Goal: Use online tool/utility: Use online tool/utility

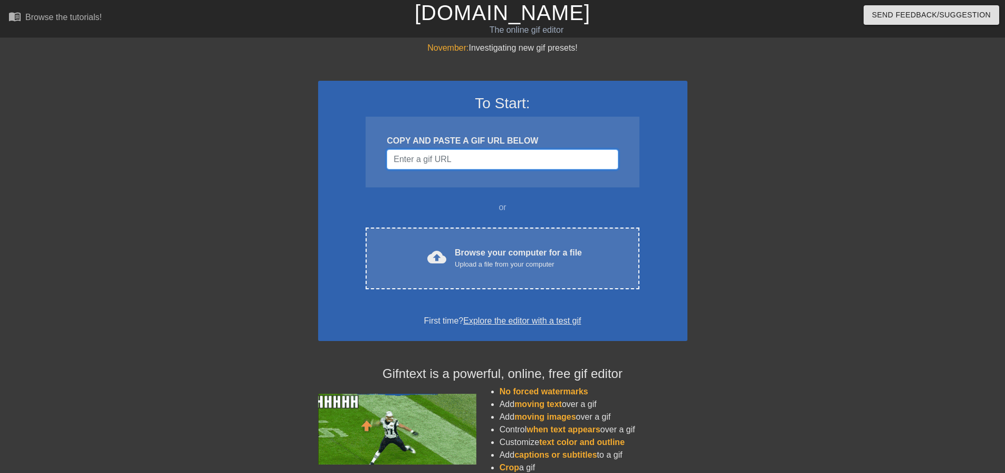
click at [446, 161] on input "Username" at bounding box center [502, 159] width 231 height 20
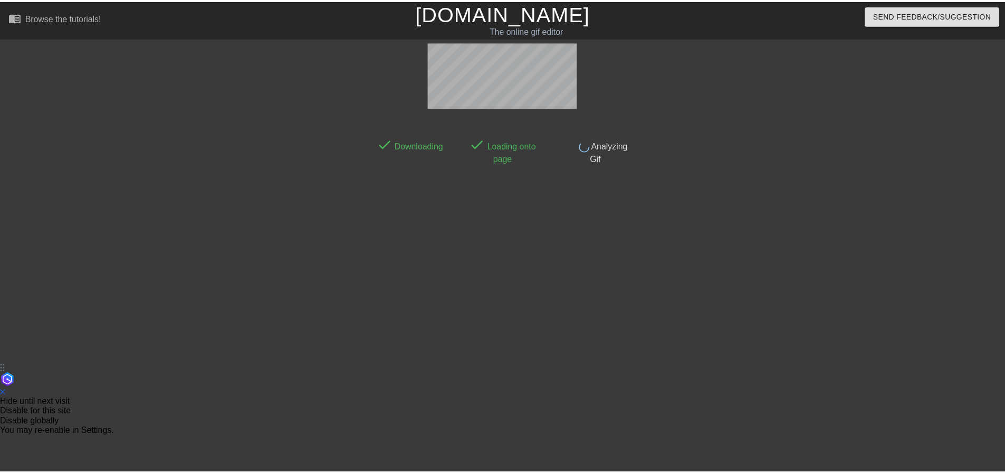
scroll to position [5, 0]
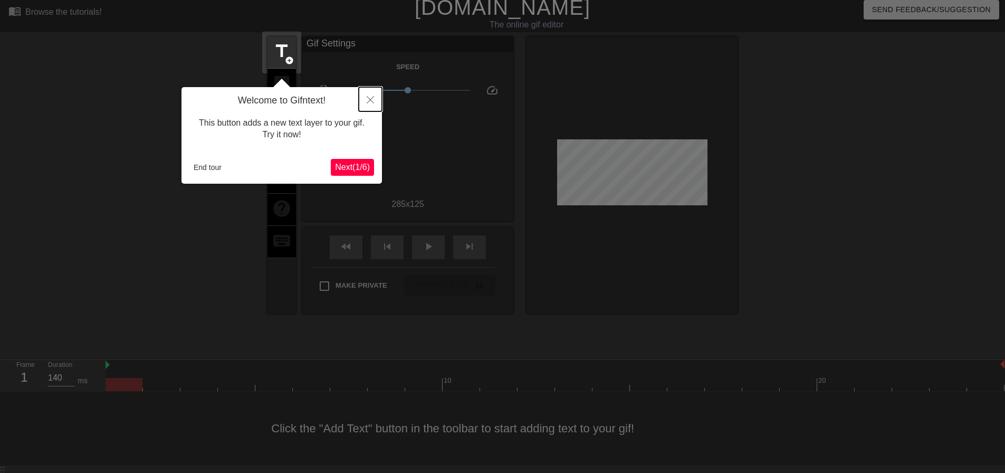
click at [373, 97] on icon "Close" at bounding box center [370, 99] width 7 height 7
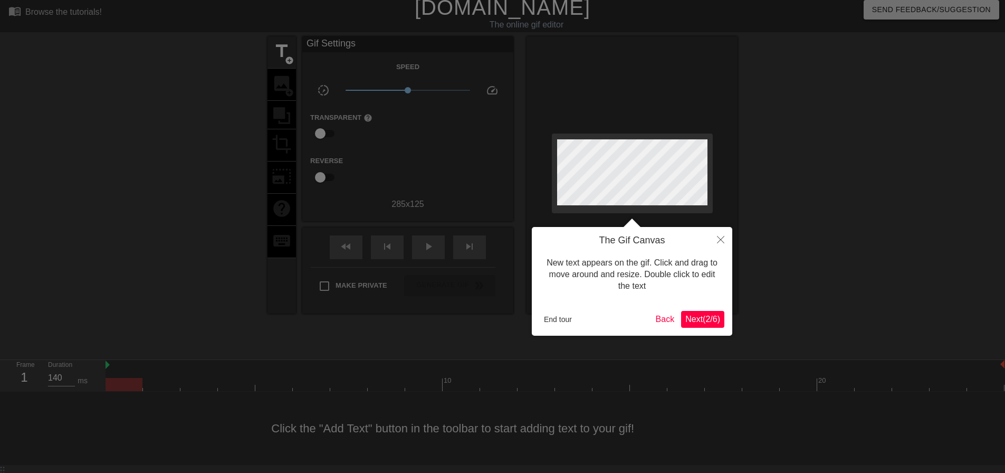
scroll to position [0, 0]
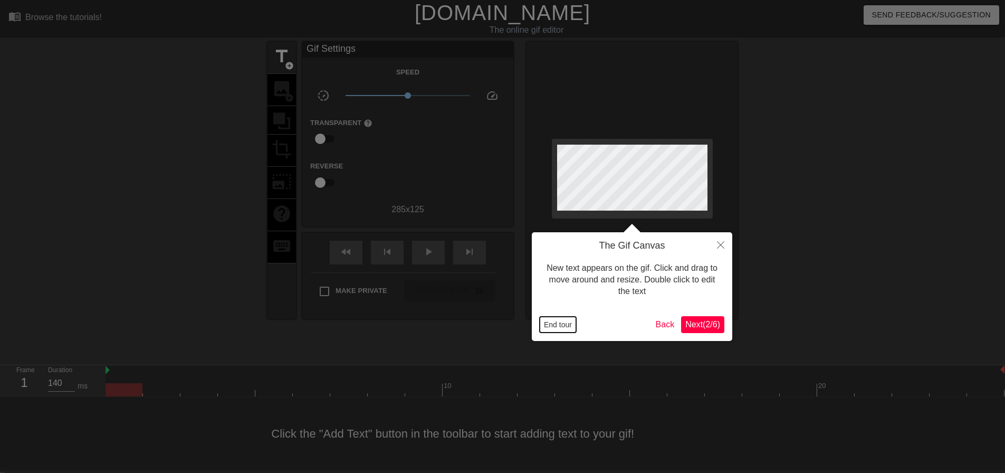
click at [561, 324] on button "End tour" at bounding box center [558, 325] width 36 height 16
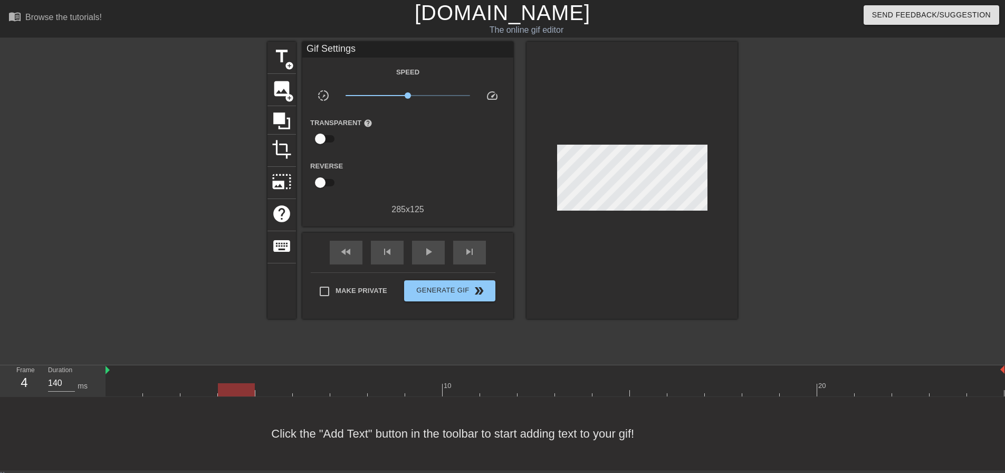
drag, startPoint x: 123, startPoint y: 388, endPoint x: 226, endPoint y: 375, distance: 103.2
click at [226, 375] on div "10 20" at bounding box center [555, 380] width 899 height 31
drag, startPoint x: 241, startPoint y: 392, endPoint x: 312, endPoint y: 384, distance: 72.2
click at [312, 384] on div at bounding box center [311, 389] width 37 height 13
click at [279, 89] on span "image" at bounding box center [282, 89] width 20 height 20
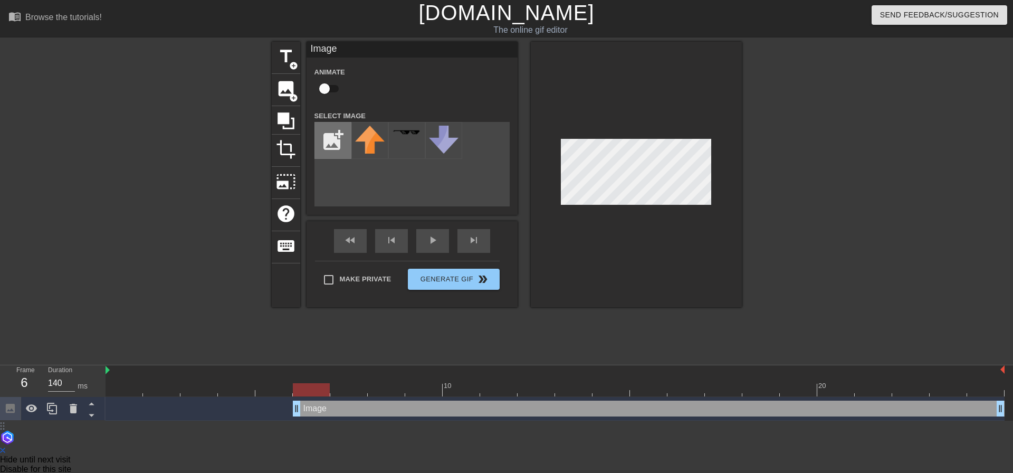
click at [328, 142] on input "file" at bounding box center [333, 140] width 36 height 36
type input "C:\fakepath\Zukey.png"
click at [374, 146] on img at bounding box center [370, 140] width 30 height 29
click at [647, 210] on div at bounding box center [636, 174] width 211 height 265
click at [502, 68] on div "title add_circle image add_circle crop photo_size_select_large help keyboard Im…" at bounding box center [507, 174] width 470 height 265
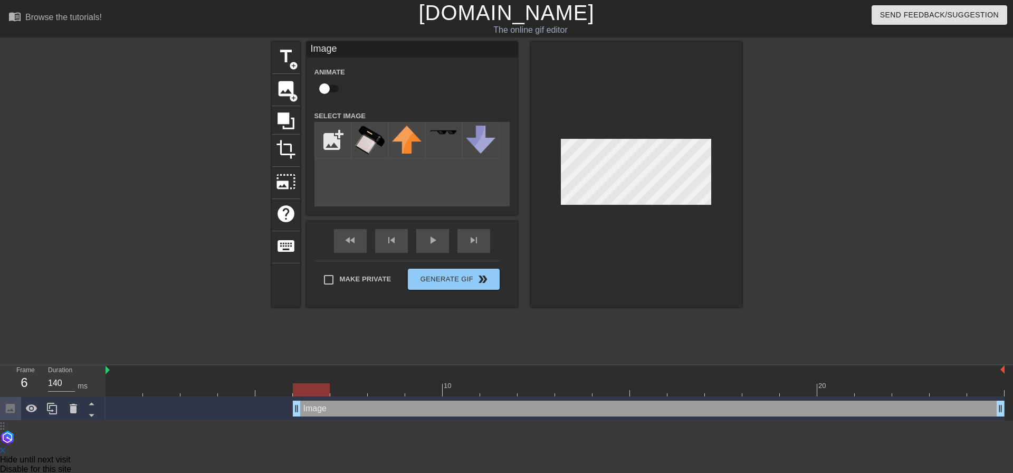
click at [316, 385] on div at bounding box center [311, 389] width 37 height 13
drag, startPoint x: 317, startPoint y: 388, endPoint x: 345, endPoint y: 387, distance: 27.4
click at [345, 387] on div at bounding box center [348, 389] width 37 height 13
drag, startPoint x: 339, startPoint y: 389, endPoint x: 319, endPoint y: 393, distance: 20.0
click at [319, 393] on div at bounding box center [311, 389] width 37 height 13
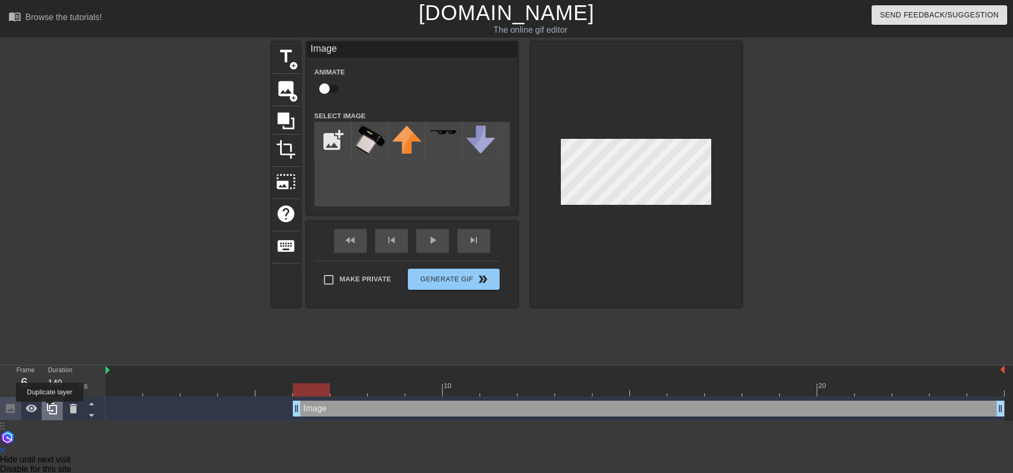
click at [50, 409] on icon at bounding box center [52, 409] width 10 height 12
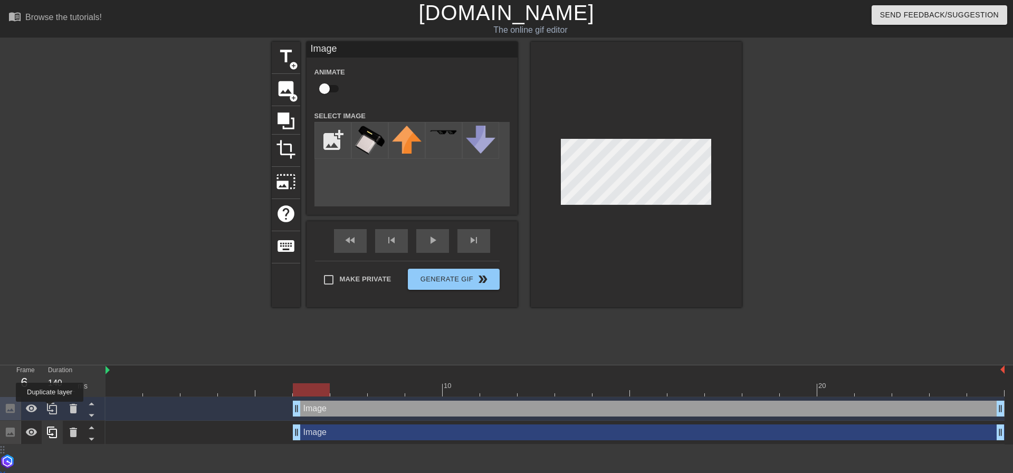
click at [50, 409] on icon at bounding box center [52, 409] width 10 height 12
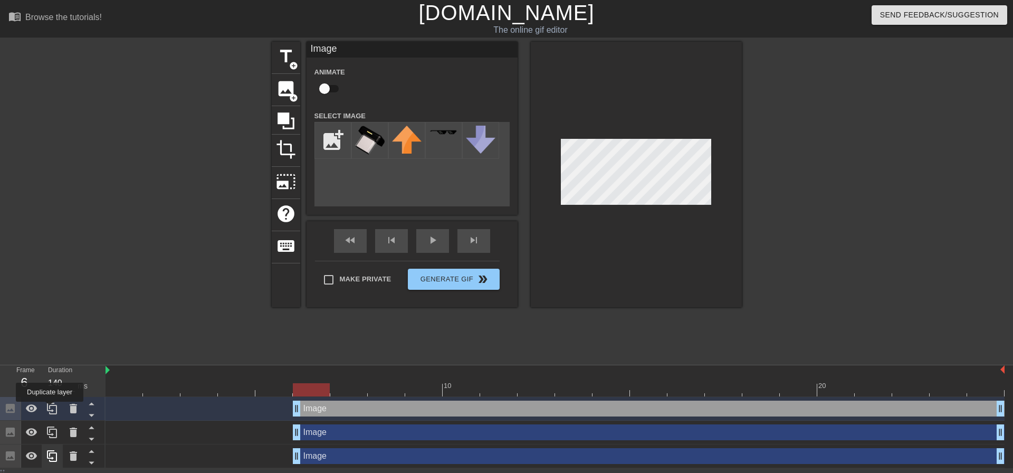
click at [50, 409] on icon at bounding box center [52, 409] width 10 height 12
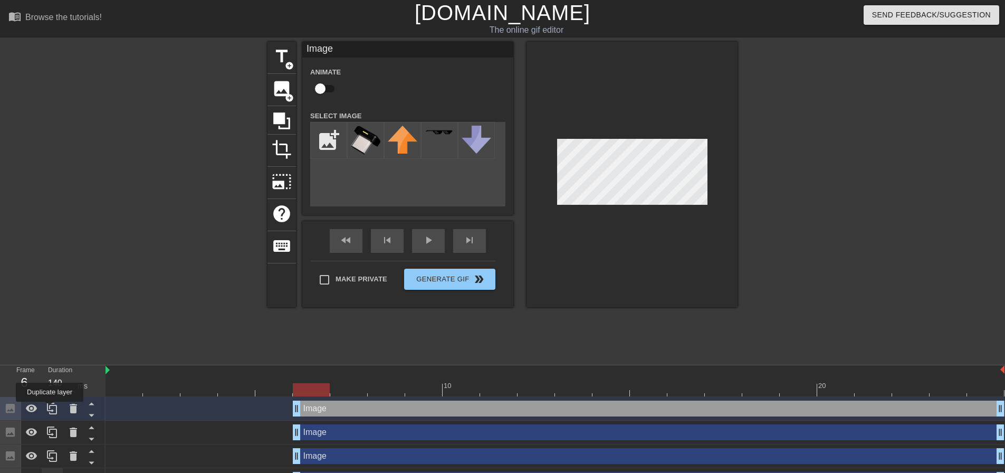
click at [50, 409] on icon at bounding box center [52, 409] width 10 height 12
click at [50, 409] on icon at bounding box center [52, 408] width 13 height 13
click at [50, 409] on div at bounding box center [53, 468] width 106 height 142
click at [50, 409] on icon at bounding box center [52, 409] width 10 height 12
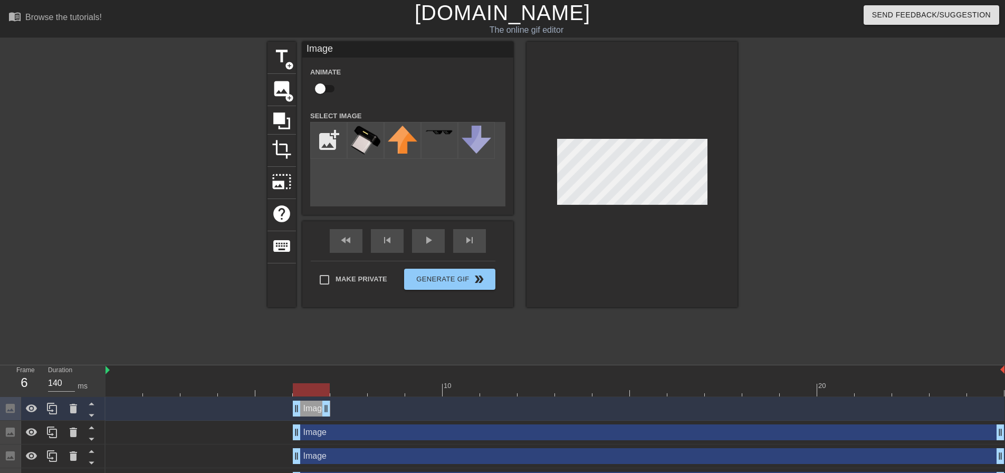
drag, startPoint x: 1001, startPoint y: 407, endPoint x: 330, endPoint y: 412, distance: 670.2
click at [330, 412] on div "Image drag_handle drag_handle" at bounding box center [555, 409] width 899 height 16
drag, startPoint x: 296, startPoint y: 433, endPoint x: 332, endPoint y: 423, distance: 37.3
click at [332, 423] on div "Image drag_handle drag_handle" at bounding box center [555, 433] width 899 height 24
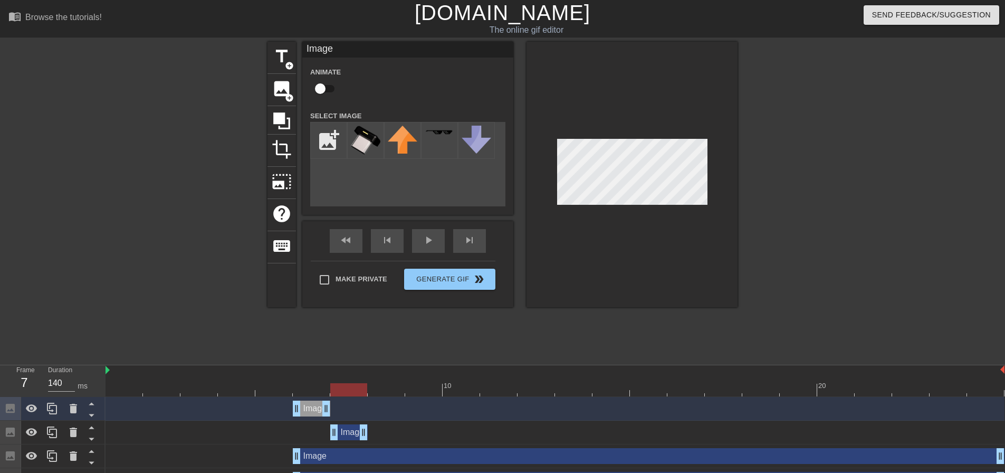
drag, startPoint x: 1001, startPoint y: 432, endPoint x: 365, endPoint y: 447, distance: 636.6
click at [365, 447] on div "Image drag_handle drag_handle Image drag_handle drag_handle Image drag_handle d…" at bounding box center [556, 480] width 900 height 166
drag, startPoint x: 338, startPoint y: 392, endPoint x: 345, endPoint y: 393, distance: 6.9
click at [345, 393] on div at bounding box center [348, 389] width 37 height 13
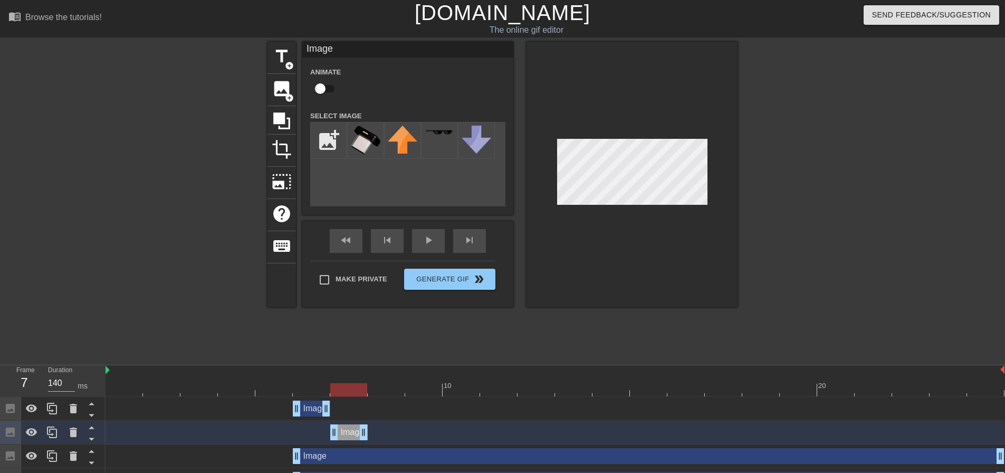
click at [824, 303] on div "title add_circle image add_circle crop photo_size_select_large help keyboard Im…" at bounding box center [502, 200] width 1005 height 317
click at [546, 197] on div at bounding box center [632, 174] width 211 height 265
drag, startPoint x: 555, startPoint y: 194, endPoint x: 568, endPoint y: 263, distance: 69.9
click at [565, 270] on div at bounding box center [632, 174] width 211 height 265
click at [622, 255] on div at bounding box center [632, 174] width 211 height 265
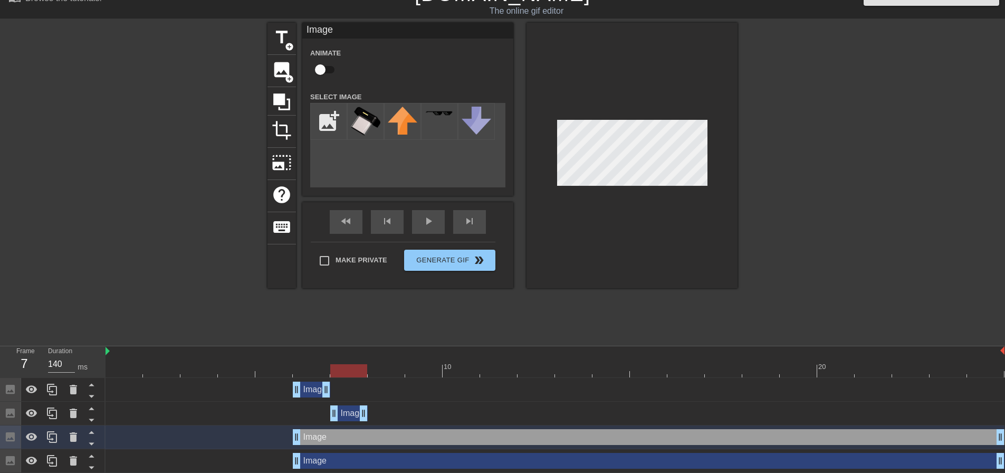
scroll to position [53, 0]
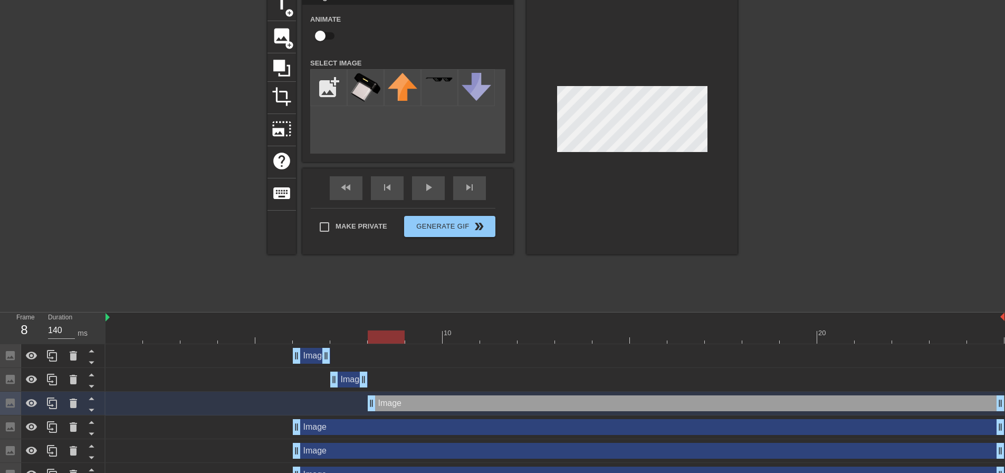
drag, startPoint x: 294, startPoint y: 405, endPoint x: 377, endPoint y: 399, distance: 83.0
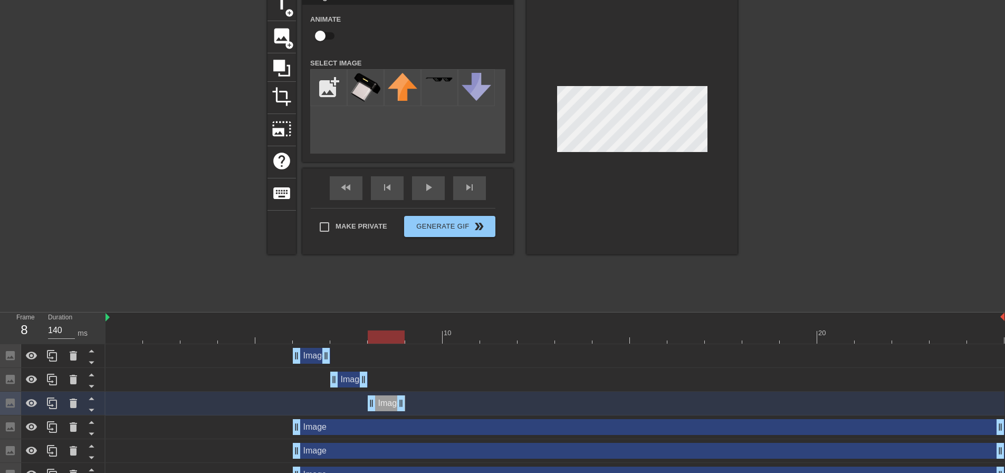
drag, startPoint x: 998, startPoint y: 400, endPoint x: 413, endPoint y: 411, distance: 584.8
click at [413, 411] on div "Image drag_handle drag_handle" at bounding box center [555, 403] width 899 height 16
drag, startPoint x: 295, startPoint y: 423, endPoint x: 417, endPoint y: 422, distance: 122.4
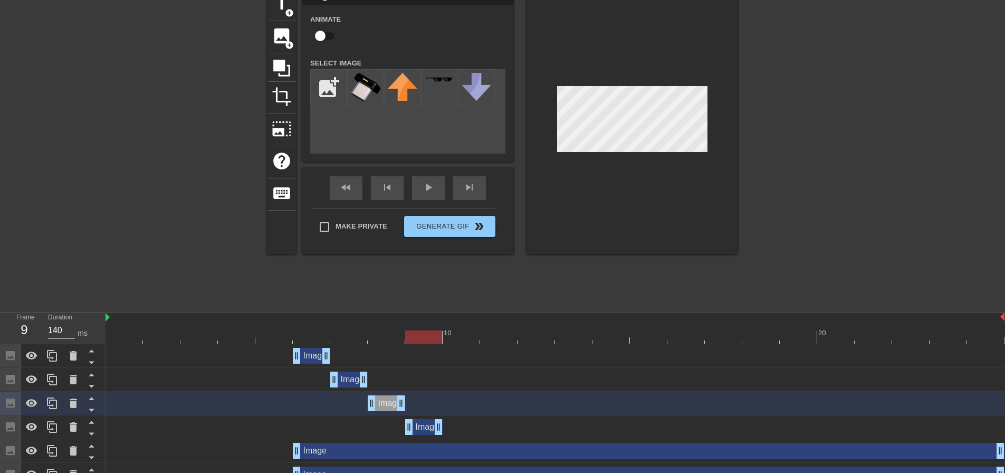
drag, startPoint x: 1000, startPoint y: 424, endPoint x: 446, endPoint y: 437, distance: 553.2
click at [446, 437] on div "Image drag_handle drag_handle" at bounding box center [555, 427] width 899 height 24
drag, startPoint x: 293, startPoint y: 451, endPoint x: 451, endPoint y: 445, distance: 157.9
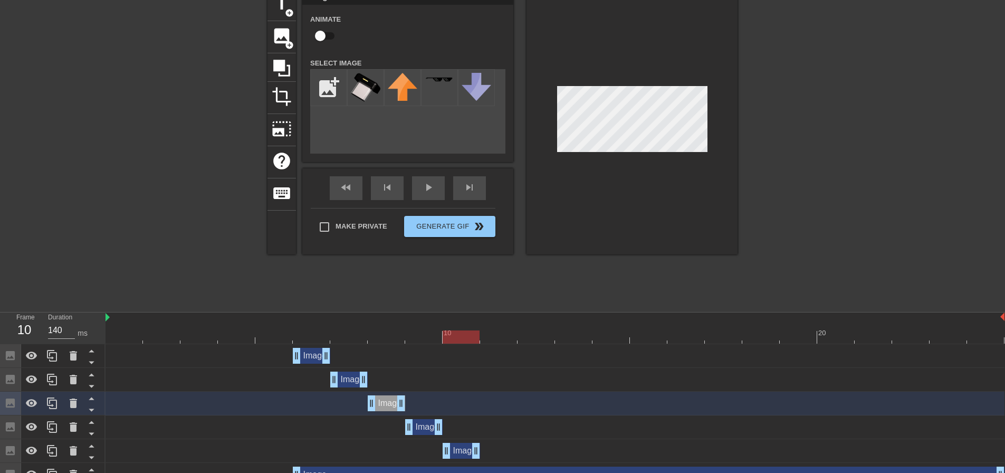
drag, startPoint x: 1000, startPoint y: 449, endPoint x: 491, endPoint y: 448, distance: 509.3
click at [491, 448] on div "Image drag_handle drag_handle" at bounding box center [555, 451] width 899 height 16
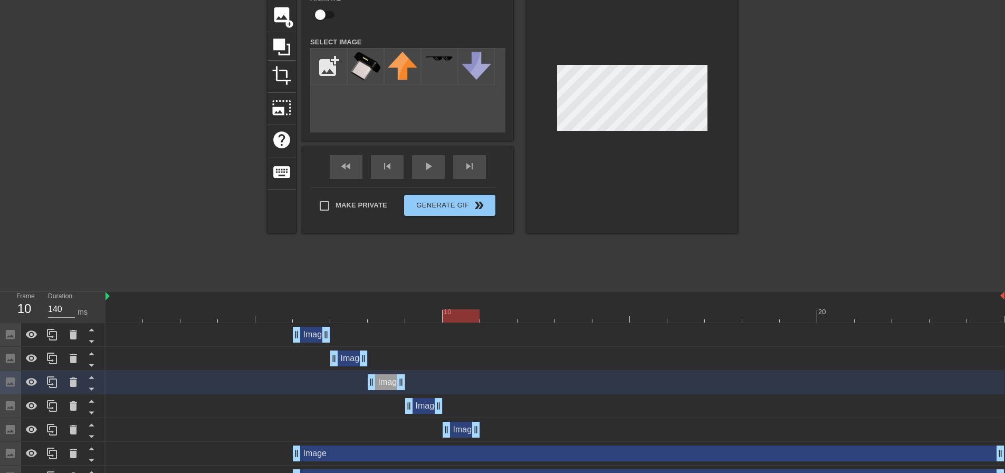
scroll to position [92, 0]
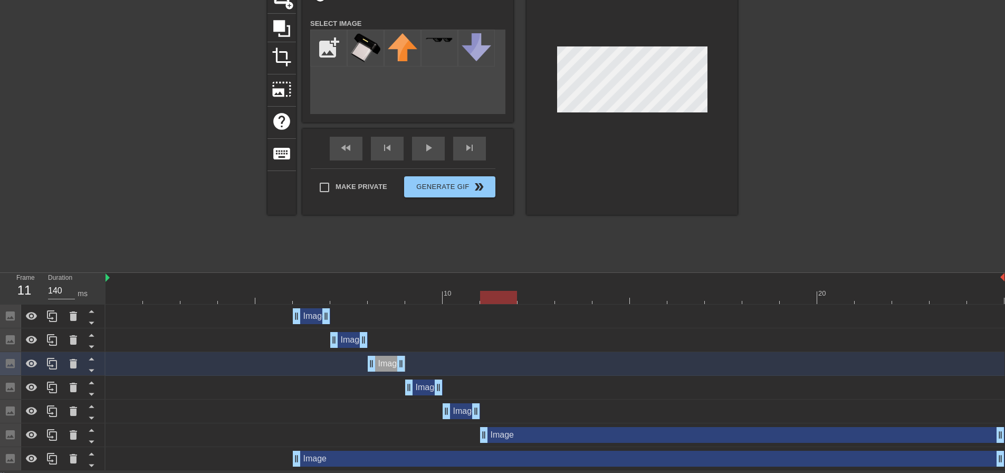
drag, startPoint x: 298, startPoint y: 435, endPoint x: 491, endPoint y: 425, distance: 192.9
click at [491, 425] on div "Image drag_handle drag_handle" at bounding box center [555, 435] width 899 height 24
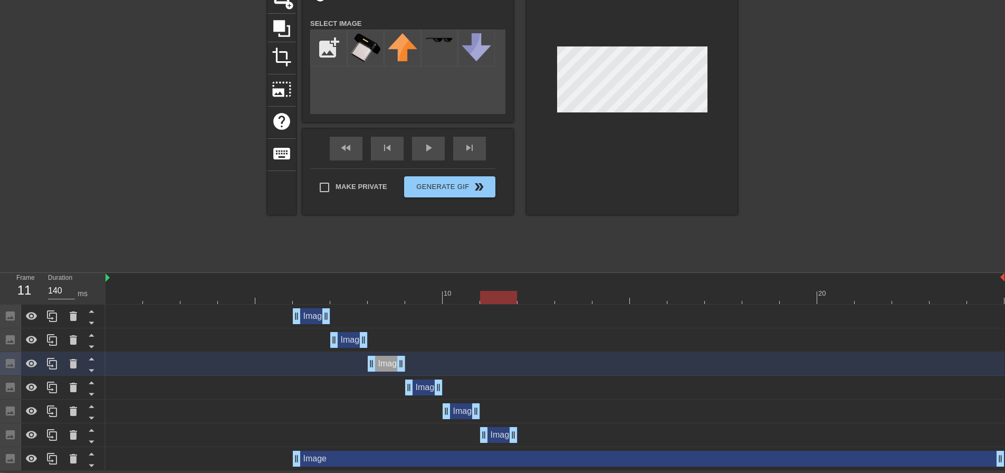
drag, startPoint x: 1002, startPoint y: 440, endPoint x: 526, endPoint y: 435, distance: 476.0
click at [526, 435] on div "Image drag_handle drag_handle" at bounding box center [555, 435] width 899 height 16
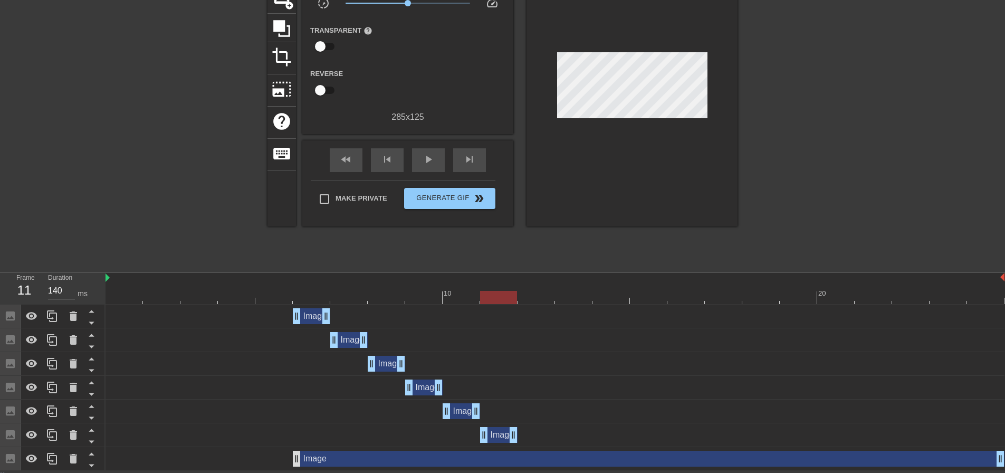
click at [293, 460] on div "Image drag_handle drag_handle" at bounding box center [555, 459] width 899 height 16
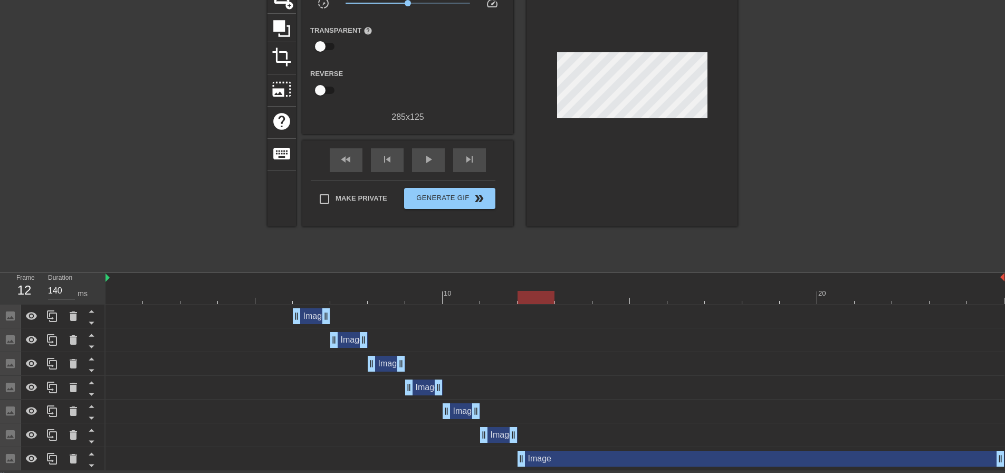
drag, startPoint x: 296, startPoint y: 459, endPoint x: 529, endPoint y: 461, distance: 233.3
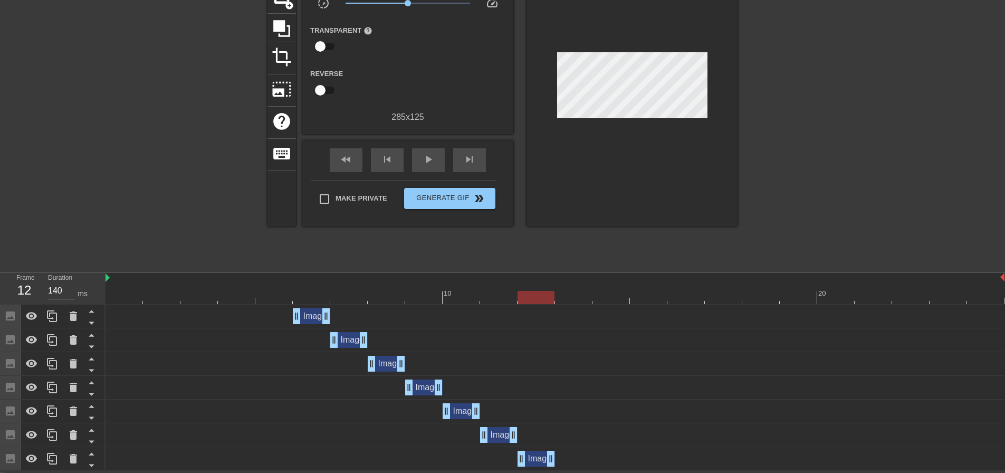
drag, startPoint x: 1001, startPoint y: 457, endPoint x: 561, endPoint y: 458, distance: 440.1
click at [561, 458] on div "Image drag_handle drag_handle" at bounding box center [555, 459] width 899 height 16
click at [438, 334] on div "Image drag_handle drag_handle" at bounding box center [555, 340] width 899 height 16
click at [345, 297] on div at bounding box center [555, 297] width 899 height 13
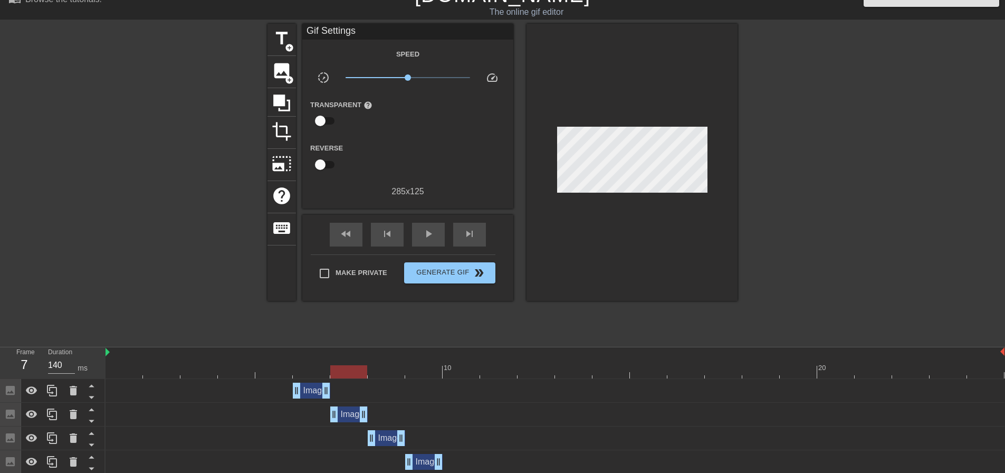
scroll to position [0, 0]
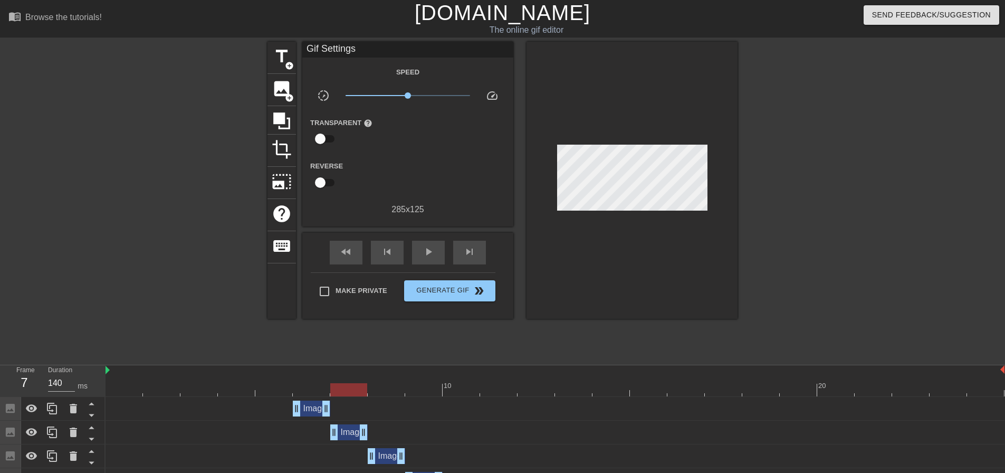
drag, startPoint x: 745, startPoint y: 249, endPoint x: 703, endPoint y: 213, distance: 54.6
click at [710, 218] on div "title add_circle image add_circle crop photo_size_select_large help keyboard Gi…" at bounding box center [502, 200] width 1005 height 317
click at [602, 127] on div at bounding box center [632, 180] width 211 height 277
click at [349, 433] on div "Image drag_handle drag_handle" at bounding box center [348, 432] width 37 height 16
click at [349, 439] on div "Image drag_handle drag_handle" at bounding box center [348, 432] width 37 height 16
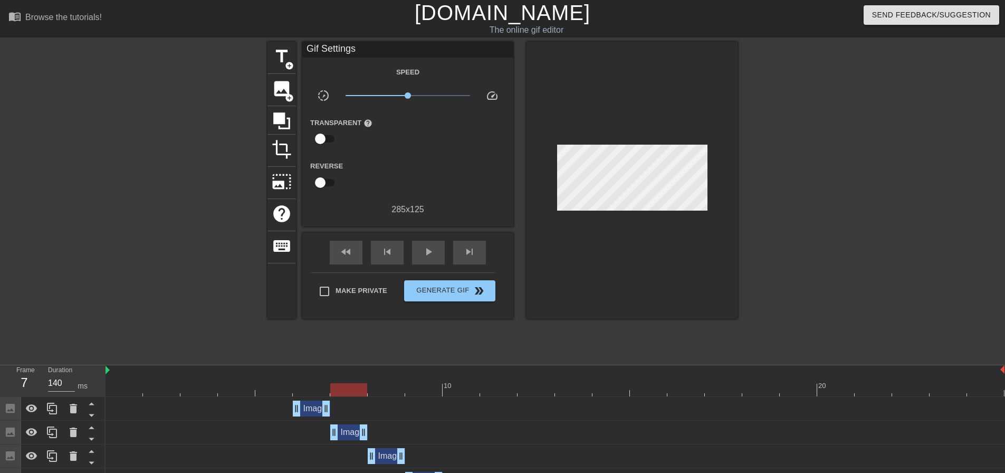
click at [347, 435] on div "Image drag_handle drag_handle" at bounding box center [348, 432] width 37 height 16
click at [677, 201] on div at bounding box center [632, 180] width 211 height 277
click at [350, 438] on div "Image drag_handle drag_handle" at bounding box center [348, 432] width 37 height 16
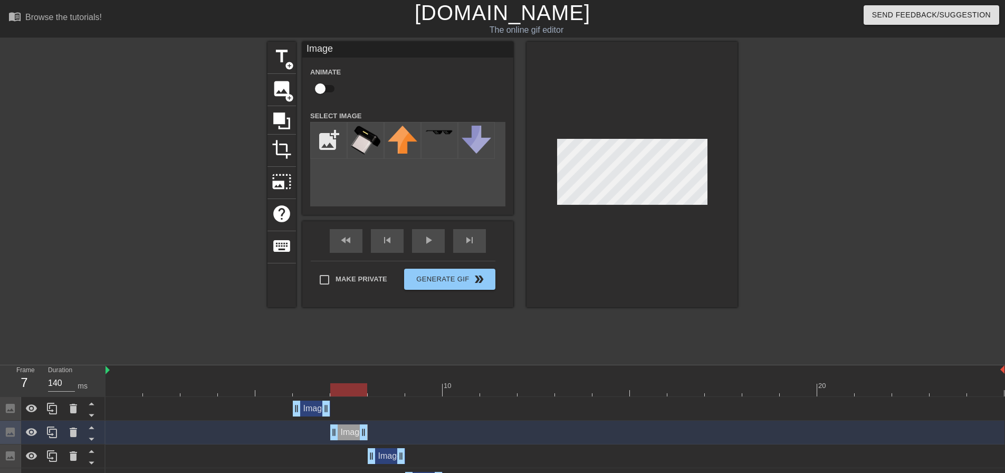
click at [708, 156] on div at bounding box center [632, 174] width 211 height 265
click at [583, 138] on div at bounding box center [632, 174] width 211 height 265
click at [602, 135] on div at bounding box center [632, 174] width 211 height 265
click at [595, 129] on div at bounding box center [632, 174] width 211 height 265
click at [553, 113] on div at bounding box center [632, 174] width 211 height 265
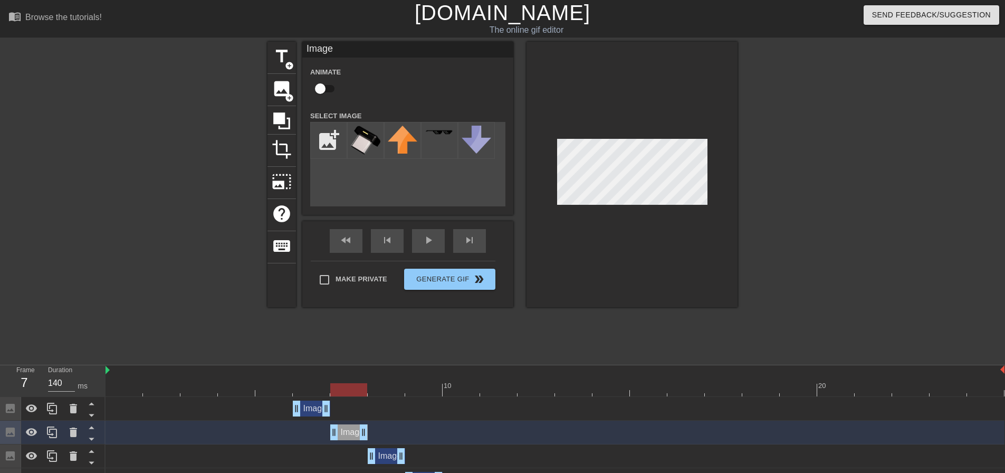
click at [316, 387] on div at bounding box center [555, 389] width 899 height 13
click at [350, 390] on div at bounding box center [555, 389] width 899 height 13
click at [307, 387] on div at bounding box center [555, 389] width 899 height 13
click at [347, 389] on div at bounding box center [555, 389] width 899 height 13
click at [385, 391] on div at bounding box center [555, 389] width 899 height 13
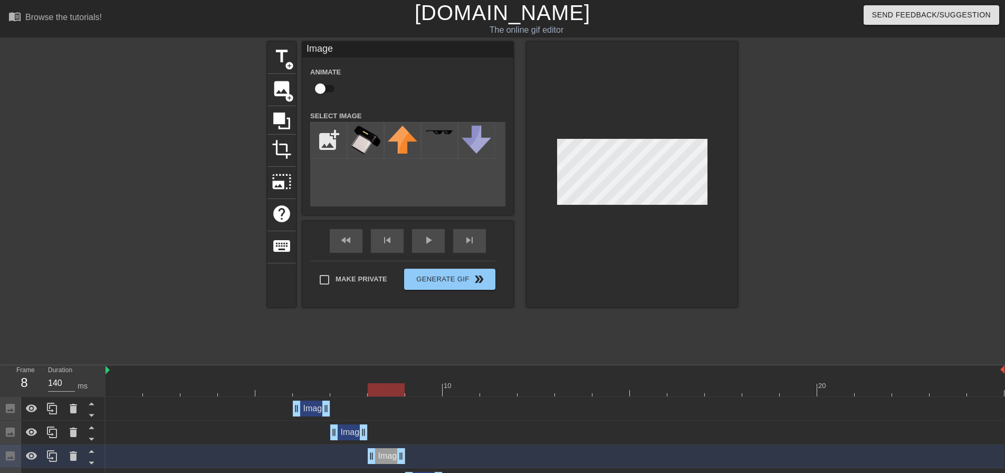
click at [644, 210] on div at bounding box center [632, 174] width 211 height 265
click at [609, 116] on div at bounding box center [632, 174] width 211 height 265
click at [579, 122] on div at bounding box center [632, 174] width 211 height 265
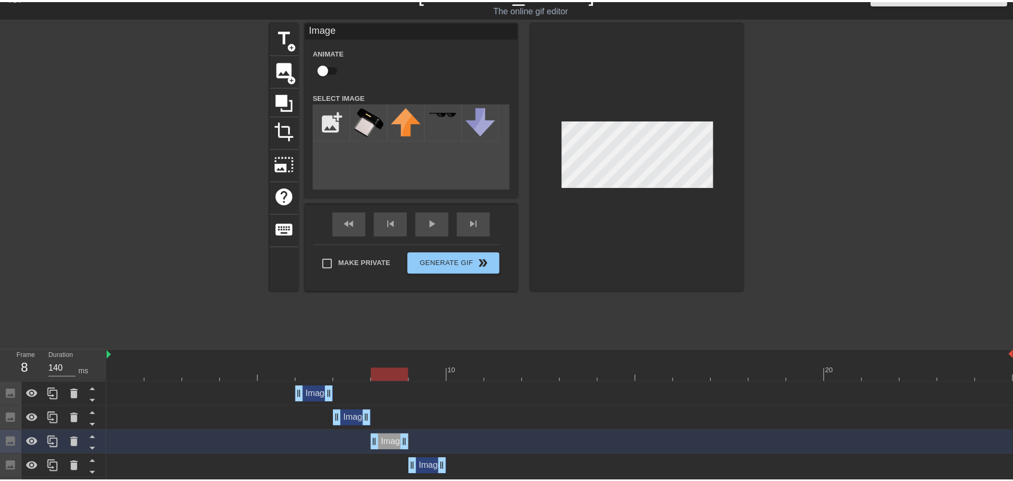
scroll to position [53, 0]
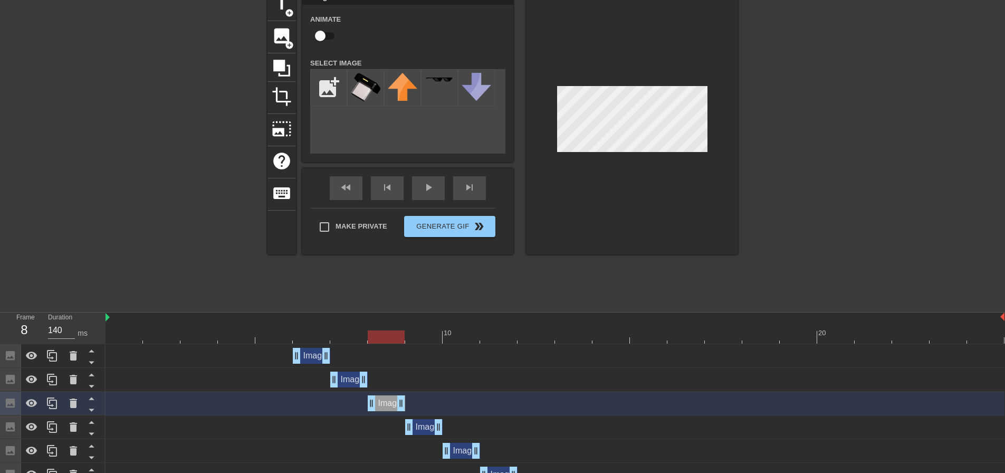
click at [431, 337] on div at bounding box center [555, 336] width 899 height 13
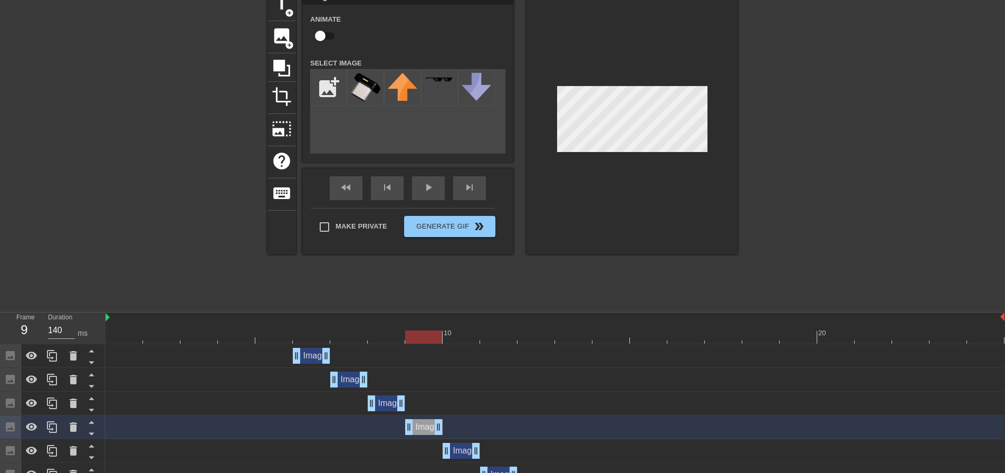
click at [624, 200] on div at bounding box center [632, 121] width 211 height 265
click at [621, 60] on div at bounding box center [632, 121] width 211 height 265
click at [612, 85] on div at bounding box center [632, 121] width 211 height 265
click at [597, 78] on div at bounding box center [632, 121] width 211 height 265
click at [391, 404] on div "Image drag_handle drag_handle" at bounding box center [386, 403] width 37 height 16
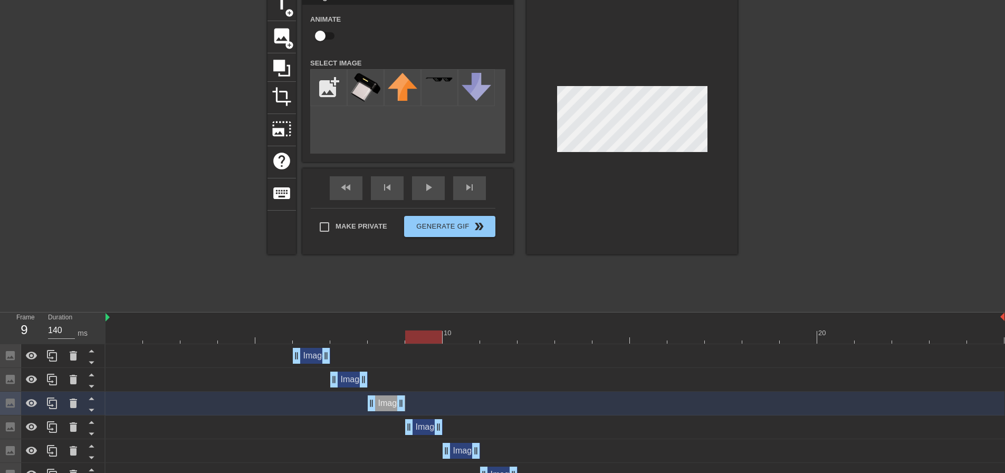
click at [347, 378] on div "Image drag_handle drag_handle" at bounding box center [348, 380] width 37 height 16
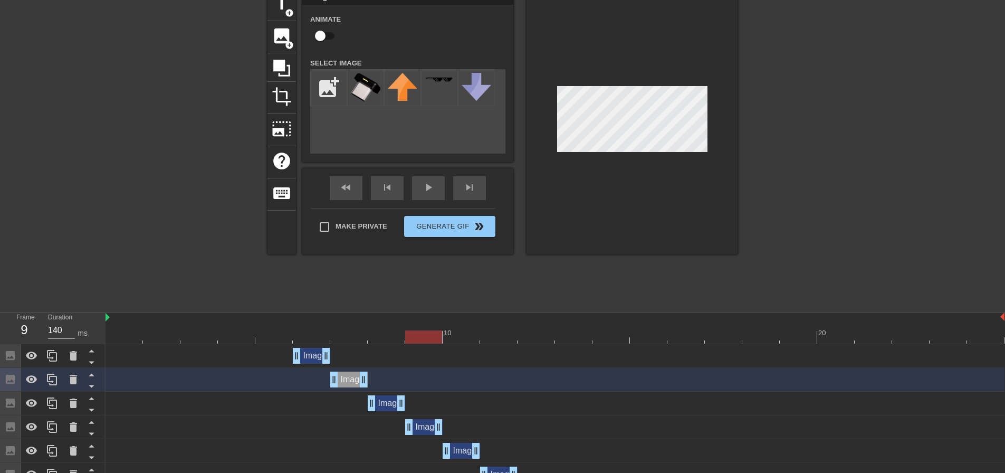
click at [350, 336] on div at bounding box center [555, 336] width 899 height 13
click at [389, 339] on div at bounding box center [555, 336] width 899 height 13
click at [419, 336] on div at bounding box center [555, 336] width 899 height 13
click at [386, 340] on div at bounding box center [555, 336] width 899 height 13
click at [422, 337] on div at bounding box center [555, 336] width 899 height 13
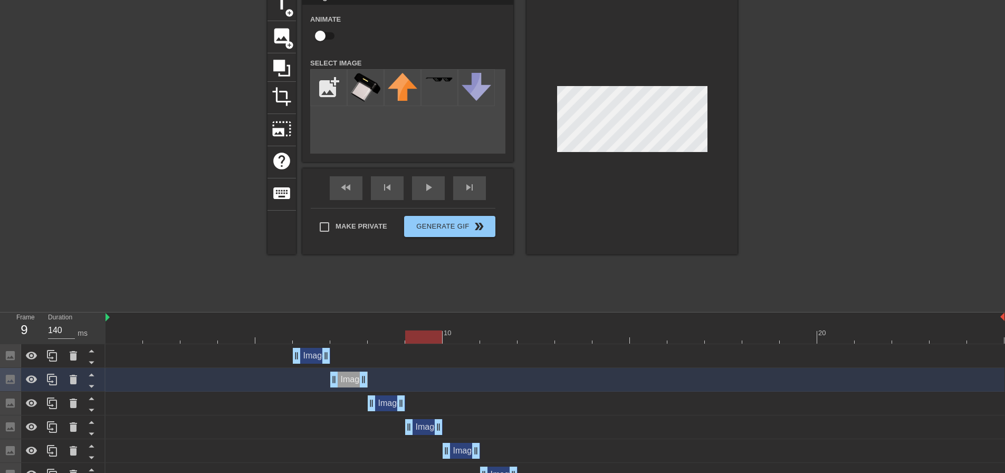
click at [458, 335] on div at bounding box center [555, 336] width 899 height 13
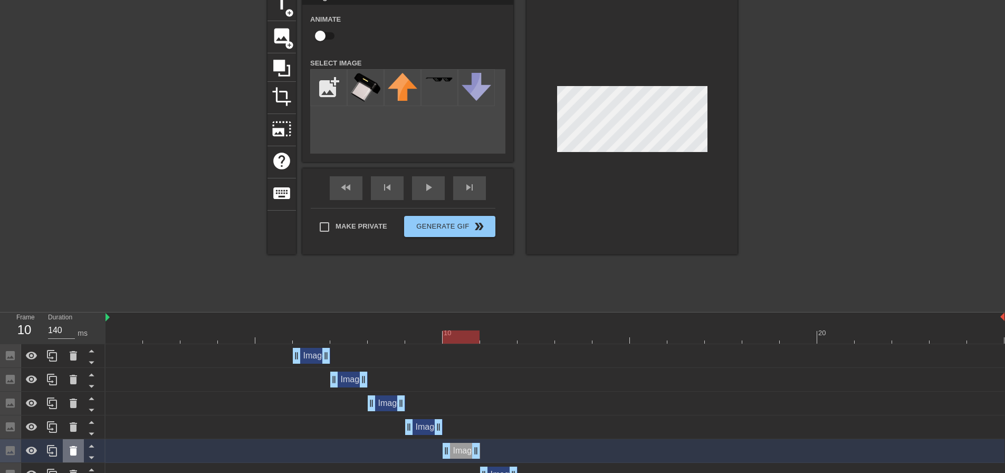
click at [76, 451] on icon at bounding box center [73, 450] width 7 height 9
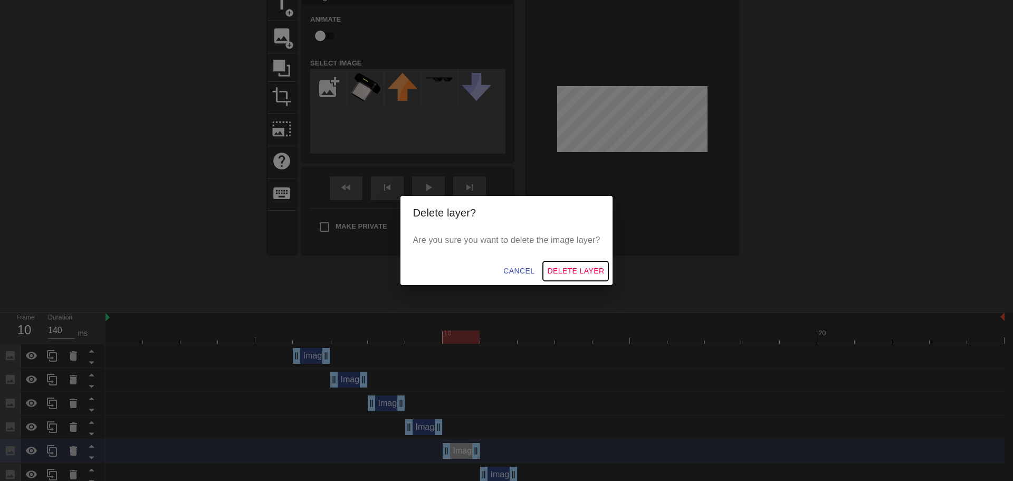
click at [567, 269] on span "Delete Layer" at bounding box center [575, 270] width 57 height 13
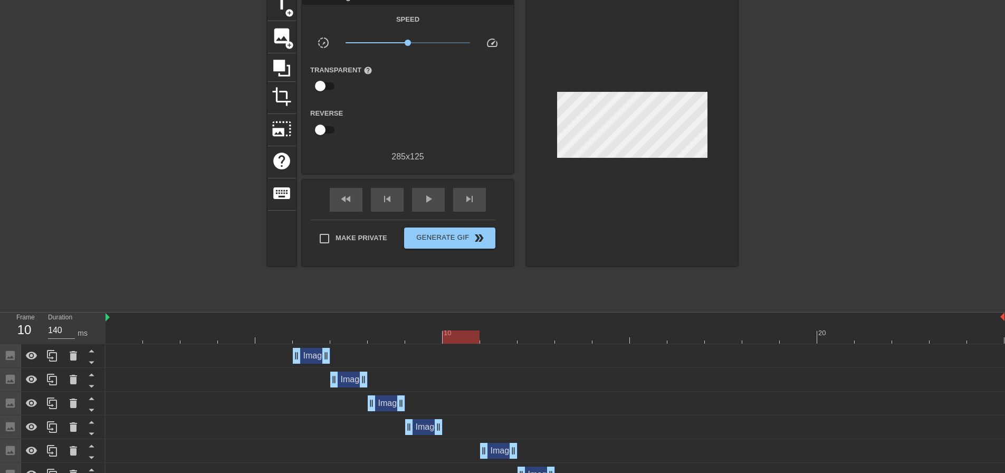
click at [174, 448] on div "Image drag_handle drag_handle" at bounding box center [555, 451] width 899 height 16
click at [73, 453] on icon at bounding box center [73, 450] width 7 height 9
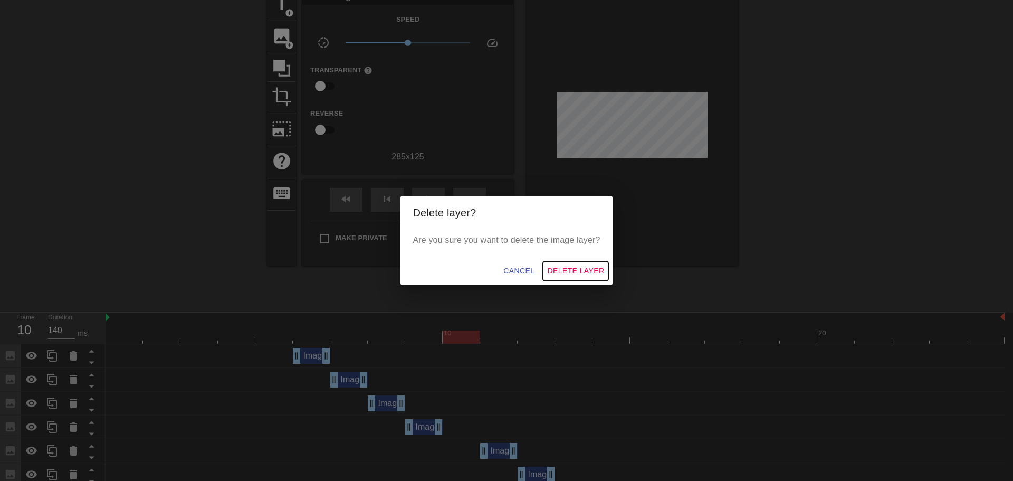
click at [572, 269] on span "Delete Layer" at bounding box center [575, 270] width 57 height 13
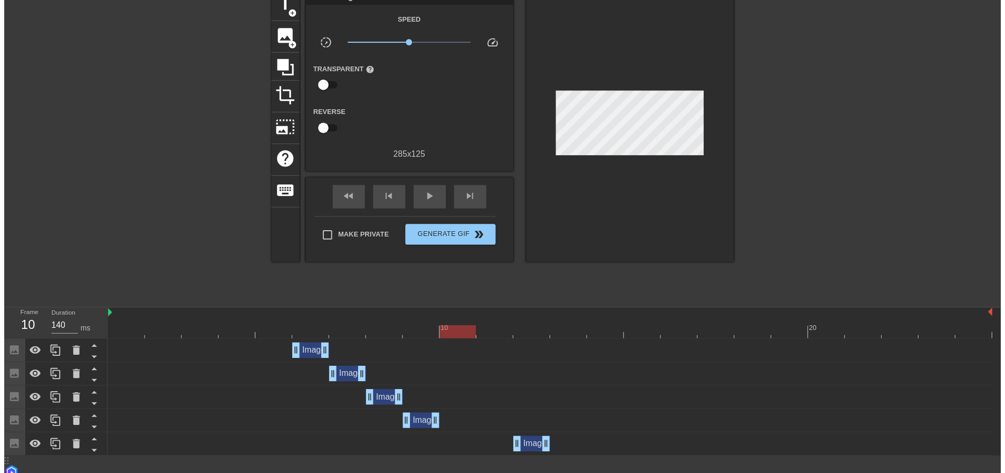
scroll to position [45, 0]
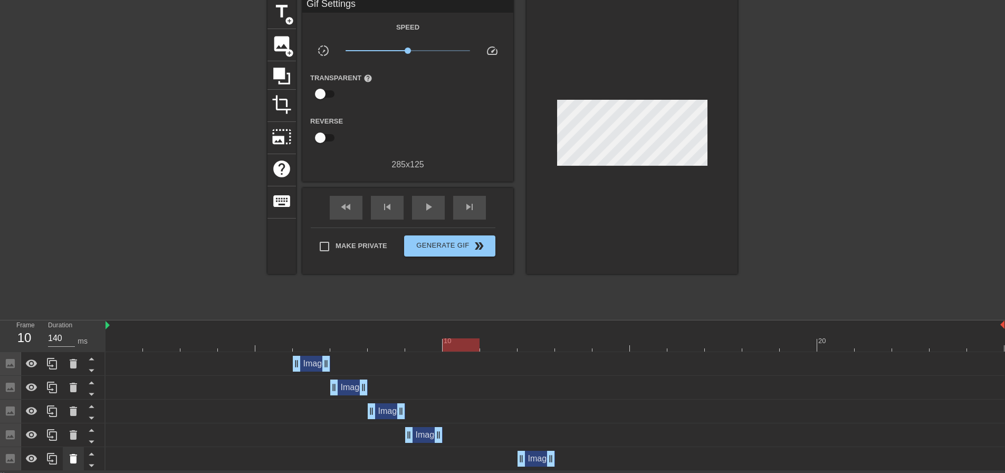
click at [69, 456] on icon at bounding box center [73, 458] width 13 height 13
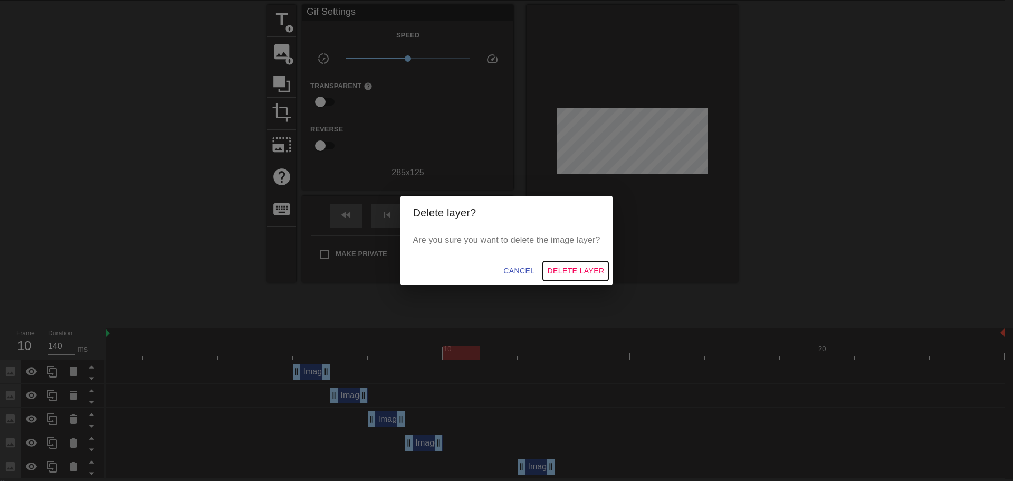
click at [566, 272] on span "Delete Layer" at bounding box center [575, 270] width 57 height 13
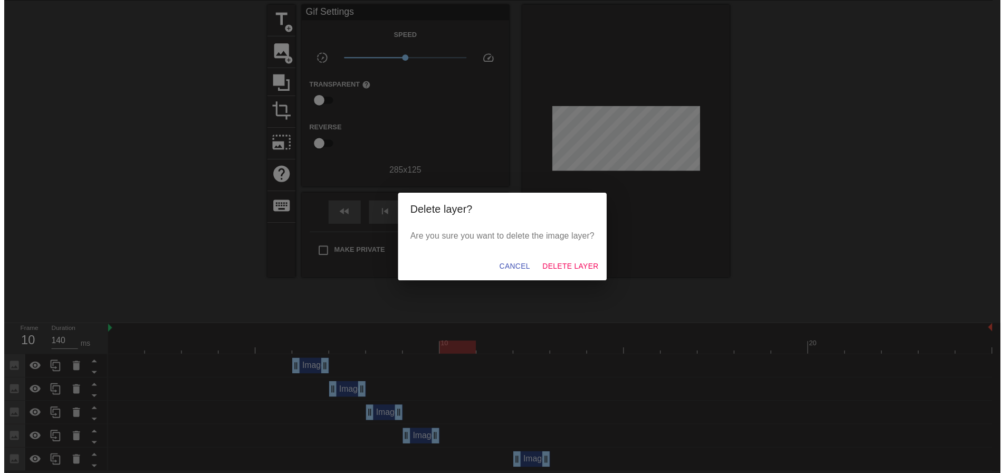
scroll to position [21, 0]
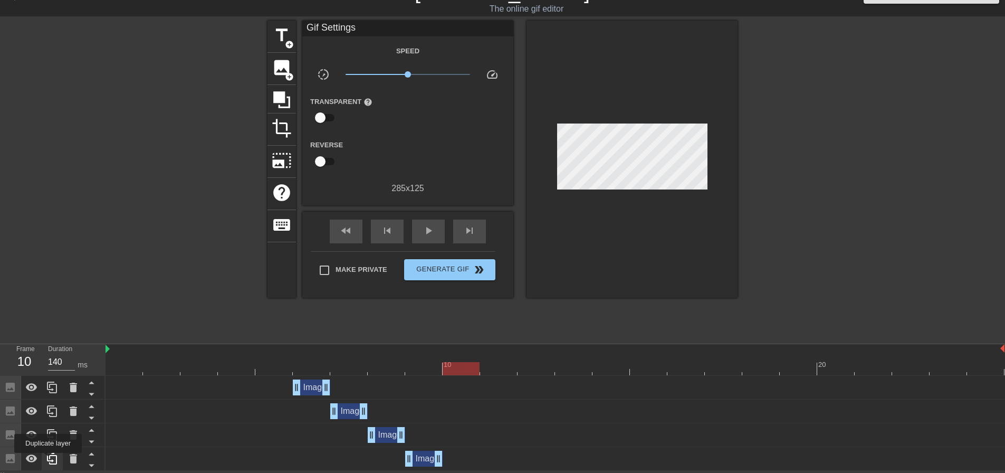
click at [48, 460] on icon at bounding box center [52, 459] width 10 height 12
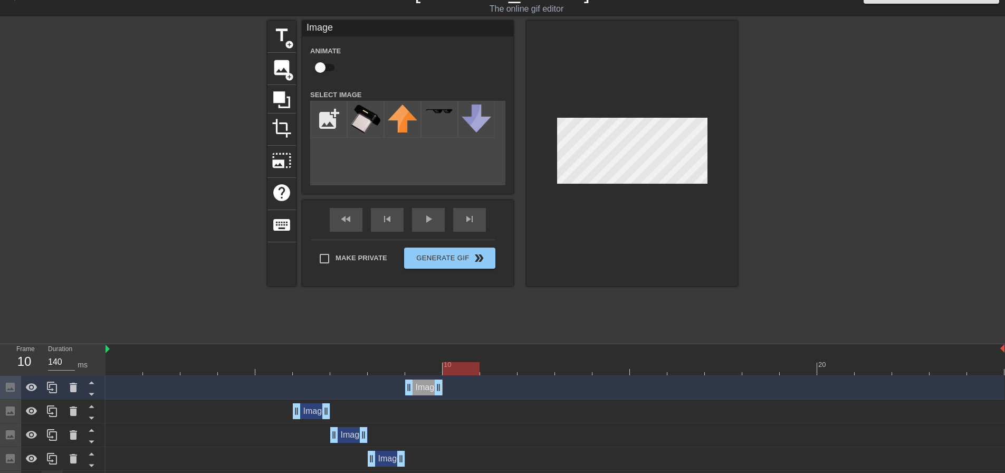
scroll to position [37, 0]
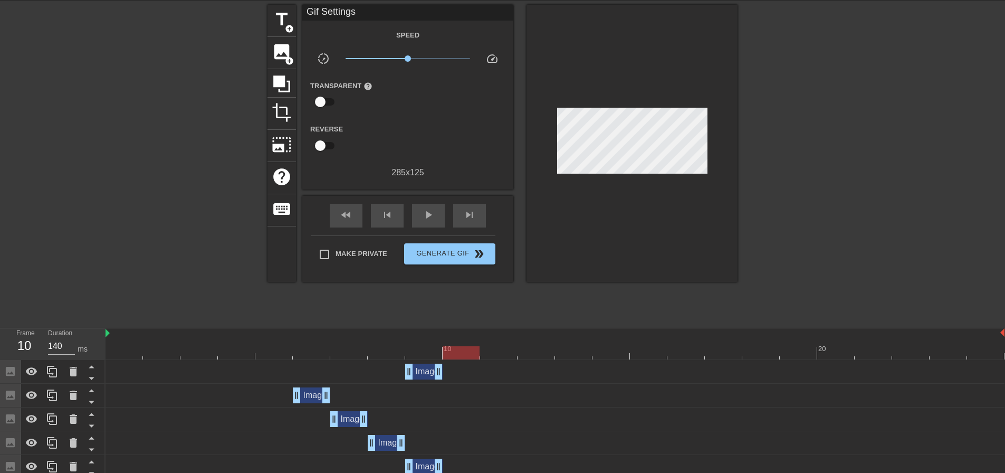
drag, startPoint x: 370, startPoint y: 379, endPoint x: 370, endPoint y: 372, distance: 7.4
click at [370, 372] on div "Image drag_handle drag_handle" at bounding box center [555, 372] width 899 height 16
click at [375, 370] on div "Image drag_handle drag_handle" at bounding box center [555, 372] width 899 height 16
click at [424, 373] on div "Image drag_handle drag_handle" at bounding box center [423, 372] width 37 height 16
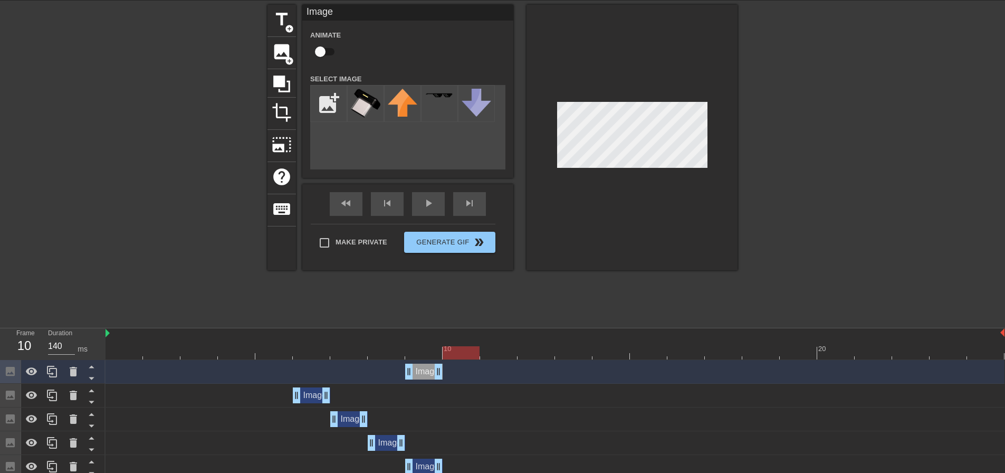
click at [427, 349] on div at bounding box center [555, 352] width 899 height 13
click at [427, 370] on div "Image drag_handle drag_handle" at bounding box center [423, 372] width 37 height 16
drag, startPoint x: 425, startPoint y: 373, endPoint x: 439, endPoint y: 373, distance: 14.2
click at [439, 373] on div "Image drag_handle drag_handle" at bounding box center [423, 372] width 37 height 16
drag, startPoint x: 440, startPoint y: 373, endPoint x: 473, endPoint y: 369, distance: 34.0
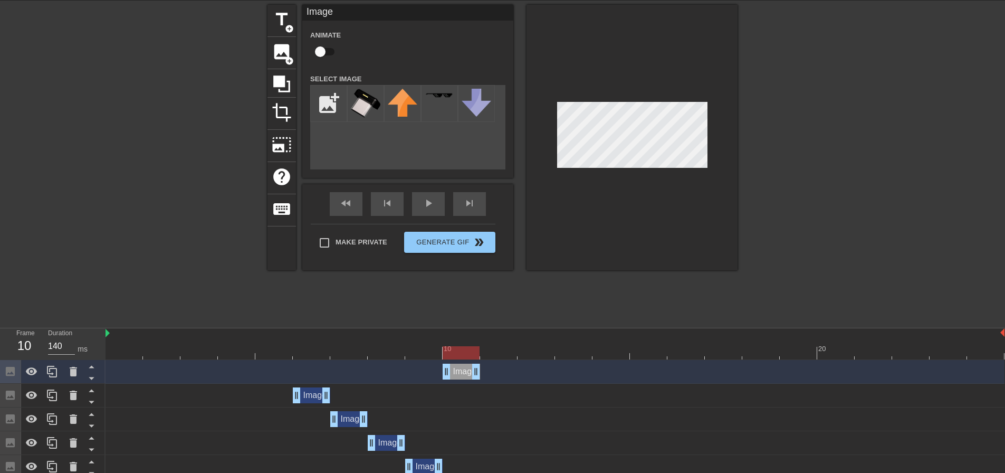
drag, startPoint x: 410, startPoint y: 371, endPoint x: 442, endPoint y: 374, distance: 31.8
click at [442, 374] on div "Image drag_handle drag_handle" at bounding box center [555, 372] width 899 height 16
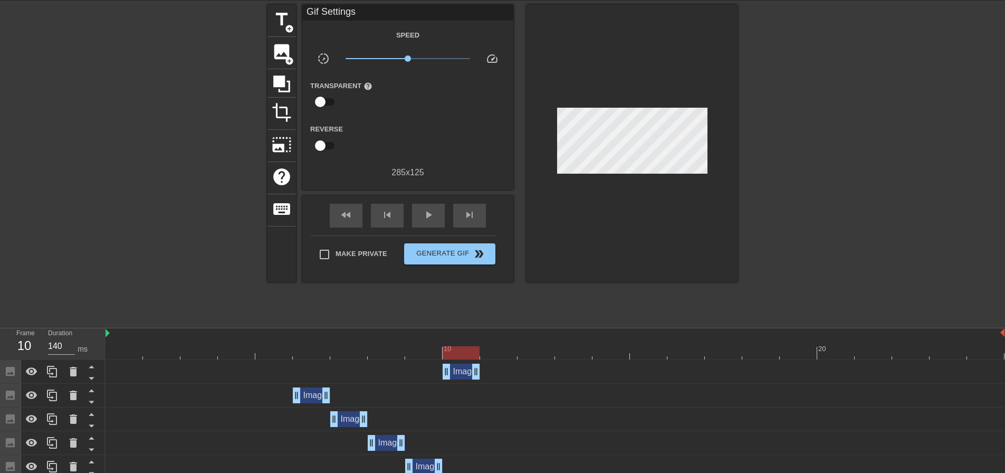
click at [383, 300] on div "title add_circle image add_circle crop photo_size_select_large help keyboard Gi…" at bounding box center [503, 163] width 470 height 317
click at [415, 352] on div at bounding box center [555, 352] width 899 height 13
click at [457, 348] on div at bounding box center [555, 352] width 899 height 13
click at [425, 352] on div at bounding box center [555, 352] width 899 height 13
click at [461, 353] on div at bounding box center [555, 352] width 899 height 13
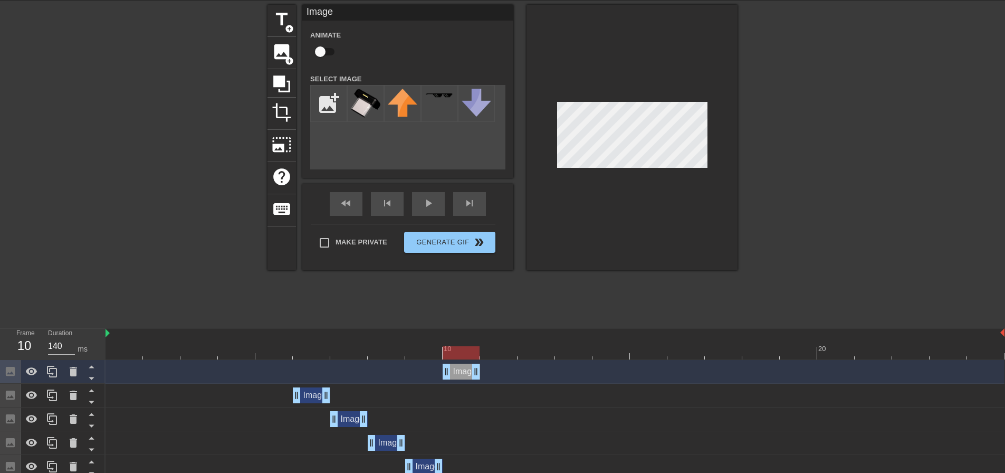
click at [425, 353] on div at bounding box center [555, 352] width 899 height 13
click at [463, 354] on div at bounding box center [555, 352] width 899 height 13
click at [502, 352] on div at bounding box center [555, 352] width 899 height 13
click at [470, 350] on div at bounding box center [555, 352] width 899 height 13
click at [55, 373] on icon at bounding box center [52, 371] width 13 height 13
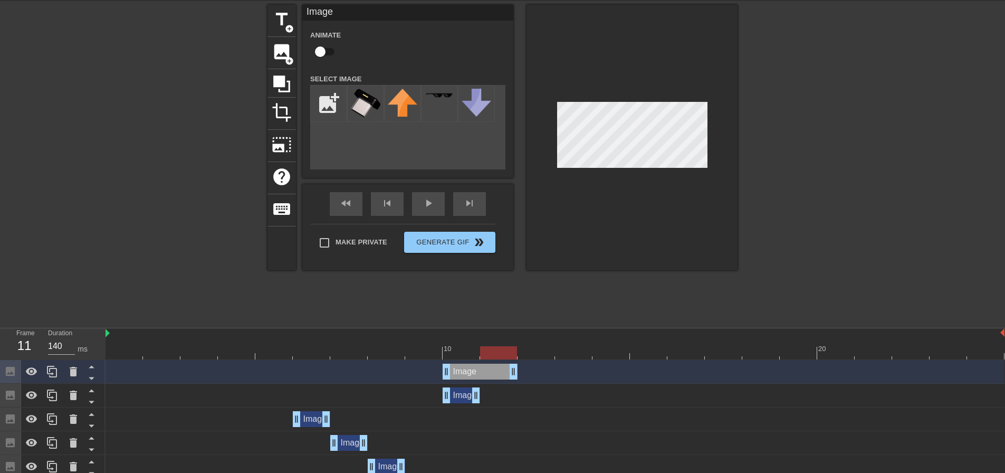
drag, startPoint x: 475, startPoint y: 373, endPoint x: 512, endPoint y: 365, distance: 37.8
drag, startPoint x: 448, startPoint y: 371, endPoint x: 480, endPoint y: 366, distance: 32.1
click at [497, 353] on div at bounding box center [498, 352] width 37 height 13
click at [456, 350] on div at bounding box center [555, 352] width 899 height 13
click at [497, 351] on div at bounding box center [555, 352] width 899 height 13
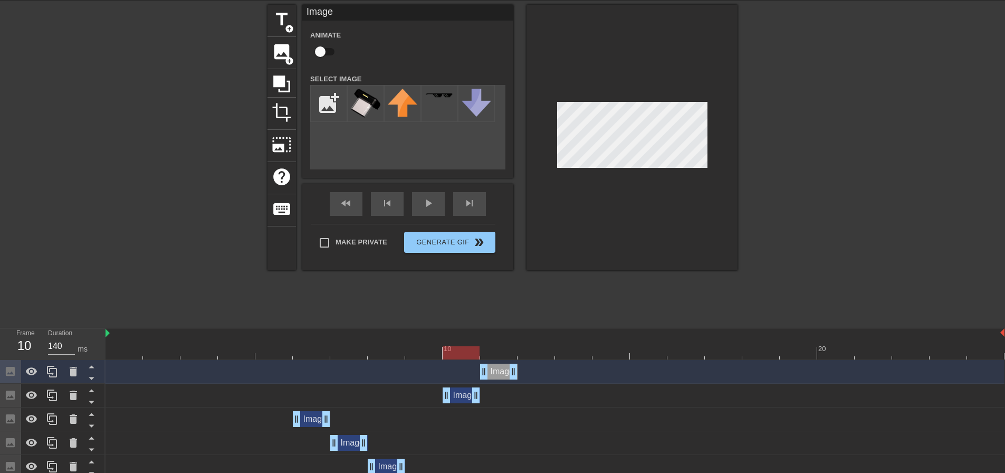
click at [462, 351] on div at bounding box center [555, 352] width 899 height 13
click at [488, 348] on div at bounding box center [555, 352] width 899 height 13
click at [536, 352] on div at bounding box center [555, 352] width 899 height 13
click at [494, 349] on div at bounding box center [555, 352] width 899 height 13
click at [466, 350] on div at bounding box center [555, 352] width 899 height 13
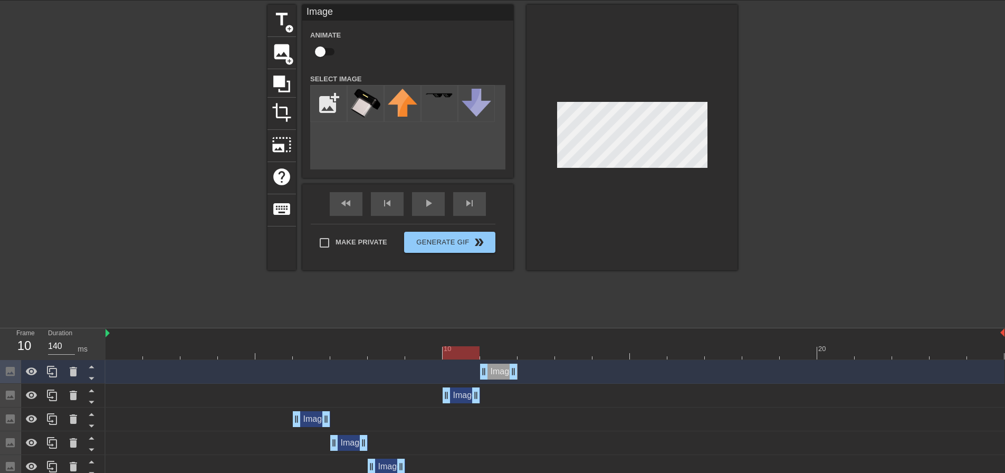
click at [491, 348] on div at bounding box center [555, 352] width 899 height 13
click at [470, 347] on div at bounding box center [555, 352] width 899 height 13
click at [487, 351] on div at bounding box center [555, 352] width 899 height 13
click at [53, 375] on icon at bounding box center [52, 371] width 13 height 13
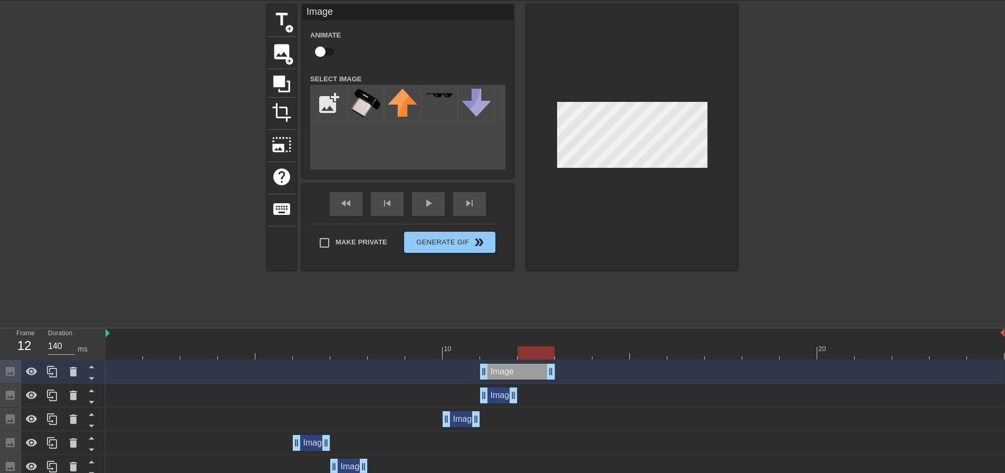
drag, startPoint x: 511, startPoint y: 369, endPoint x: 537, endPoint y: 378, distance: 28.0
drag, startPoint x: 486, startPoint y: 376, endPoint x: 513, endPoint y: 368, distance: 28.6
click at [513, 368] on div "Image drag_handle drag_handle" at bounding box center [555, 372] width 899 height 16
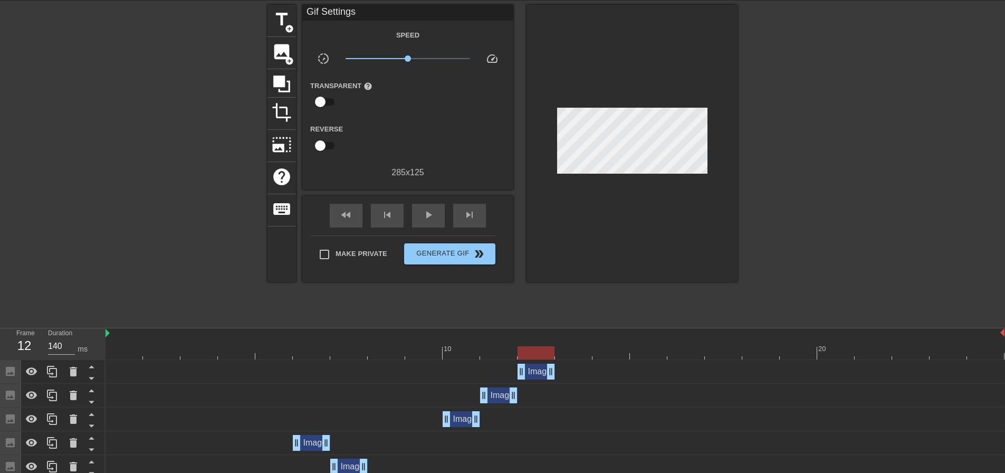
click at [492, 352] on div at bounding box center [555, 352] width 899 height 13
click at [533, 349] on div at bounding box center [555, 352] width 899 height 13
click at [573, 354] on div at bounding box center [555, 352] width 899 height 13
click at [537, 354] on div at bounding box center [555, 352] width 899 height 13
click at [52, 375] on icon at bounding box center [52, 371] width 13 height 13
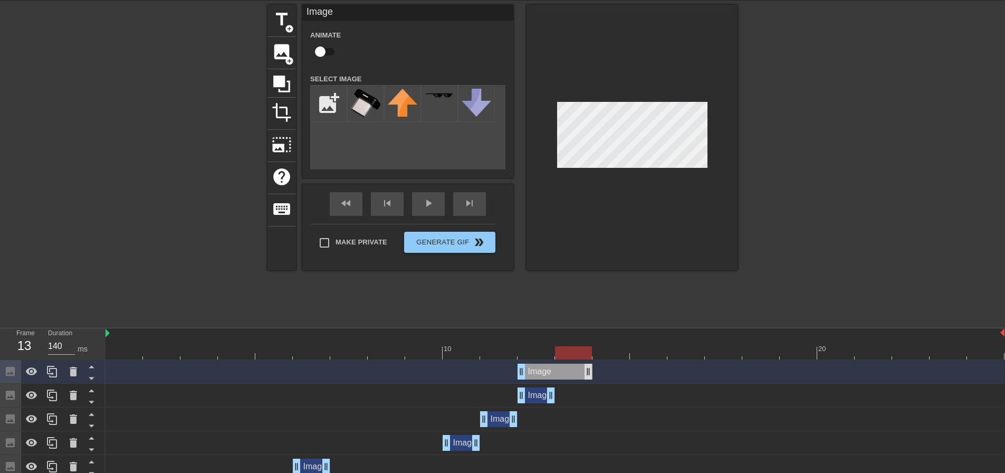
drag, startPoint x: 555, startPoint y: 369, endPoint x: 584, endPoint y: 367, distance: 29.1
drag, startPoint x: 526, startPoint y: 370, endPoint x: 553, endPoint y: 368, distance: 27.0
click at [553, 368] on div "Image drag_handle drag_handle" at bounding box center [555, 372] width 899 height 16
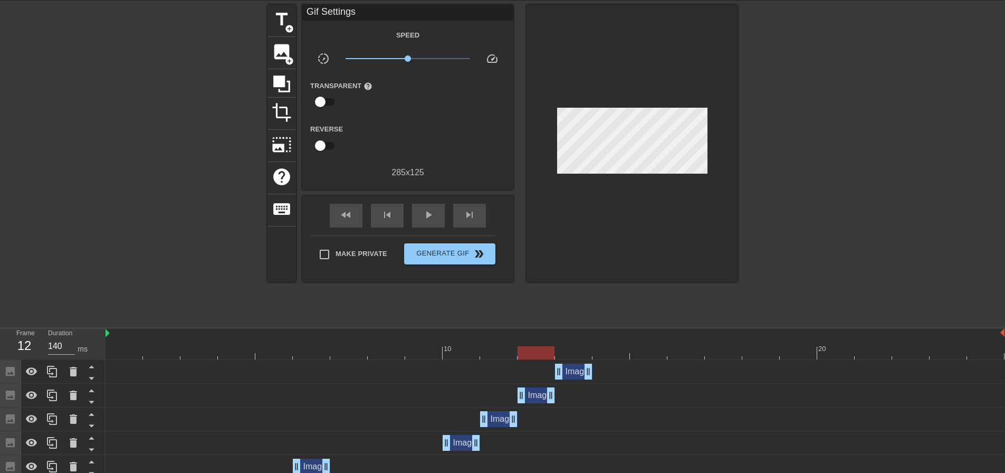
click at [536, 350] on div at bounding box center [555, 352] width 899 height 13
click at [566, 350] on div at bounding box center [555, 352] width 899 height 13
click at [55, 369] on icon at bounding box center [52, 372] width 10 height 12
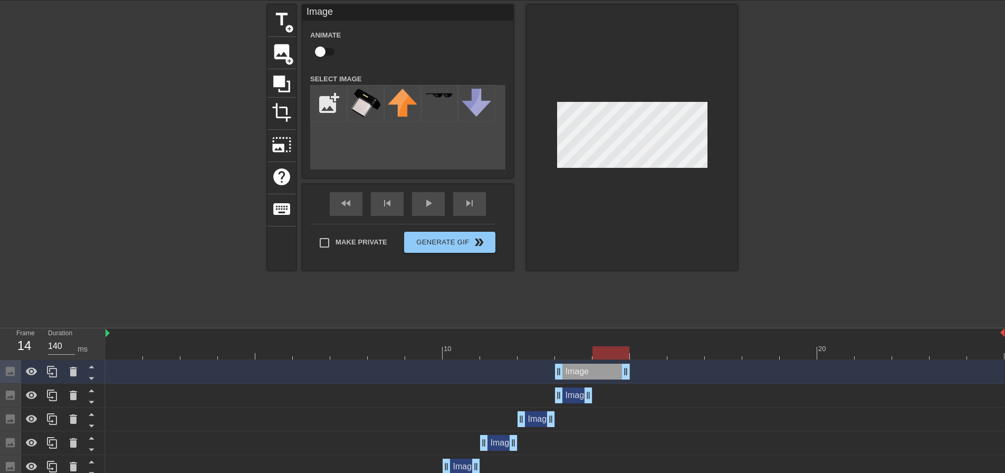
drag, startPoint x: 592, startPoint y: 377, endPoint x: 627, endPoint y: 378, distance: 35.4
drag, startPoint x: 557, startPoint y: 374, endPoint x: 595, endPoint y: 374, distance: 37.5
click at [709, 146] on div at bounding box center [632, 137] width 211 height 265
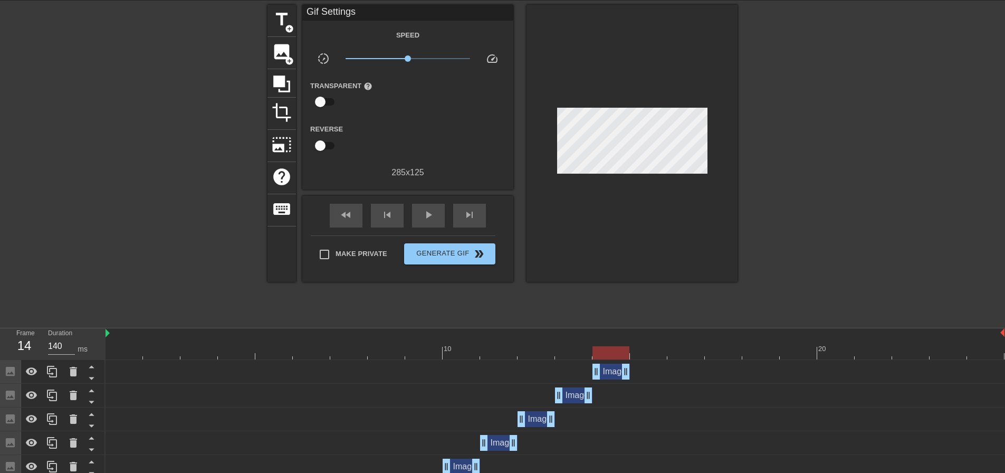
click at [576, 353] on div at bounding box center [555, 352] width 899 height 13
click at [592, 351] on div at bounding box center [555, 352] width 899 height 13
click at [606, 354] on div at bounding box center [555, 352] width 899 height 13
click at [581, 356] on div at bounding box center [555, 352] width 899 height 13
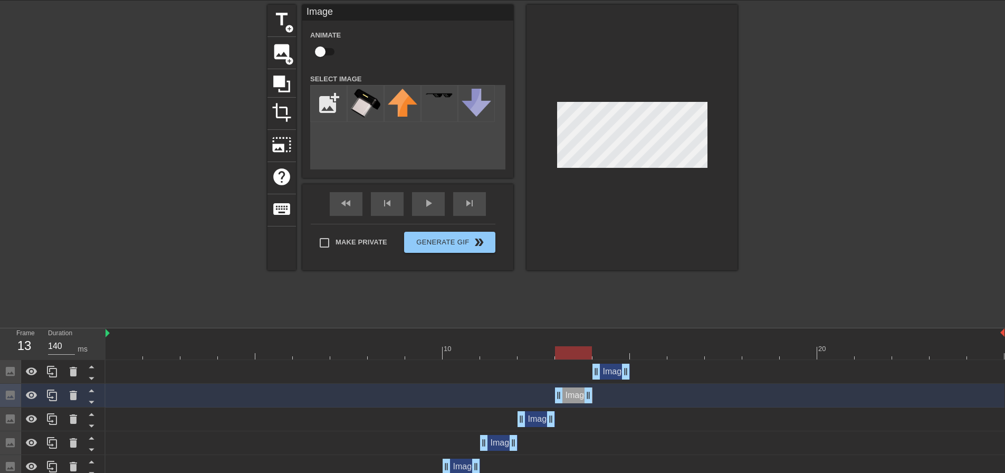
click at [541, 355] on div at bounding box center [555, 352] width 899 height 13
click at [562, 350] on div at bounding box center [555, 352] width 899 height 13
click at [541, 351] on div at bounding box center [555, 352] width 899 height 13
click at [573, 350] on div at bounding box center [555, 352] width 899 height 13
click at [614, 352] on div at bounding box center [555, 352] width 899 height 13
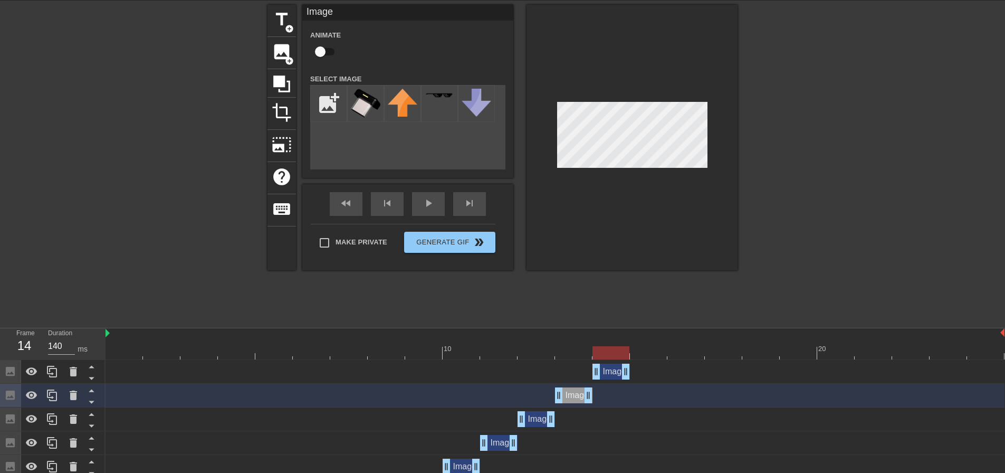
click at [645, 351] on div at bounding box center [555, 352] width 899 height 13
click at [607, 347] on div at bounding box center [555, 352] width 899 height 13
click at [53, 372] on icon at bounding box center [52, 371] width 13 height 13
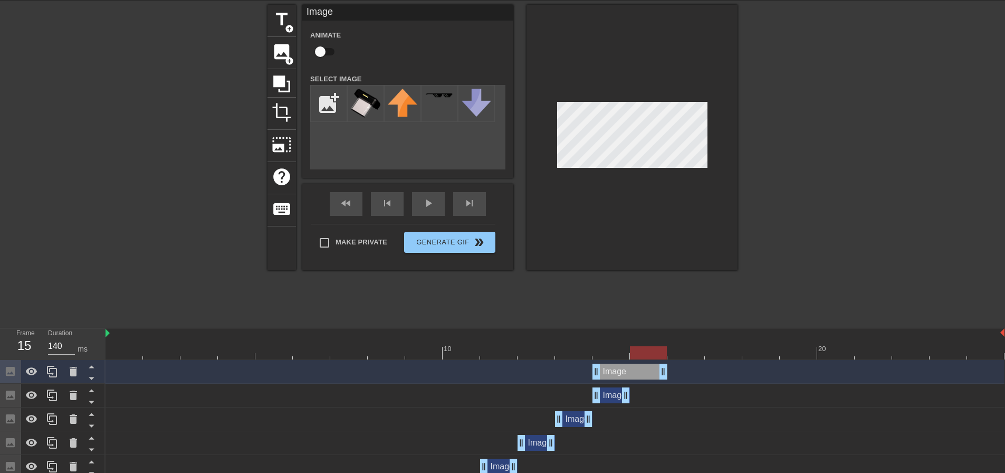
drag, startPoint x: 628, startPoint y: 374, endPoint x: 649, endPoint y: 374, distance: 20.6
drag, startPoint x: 596, startPoint y: 374, endPoint x: 630, endPoint y: 366, distance: 35.1
click at [600, 200] on div at bounding box center [632, 137] width 211 height 265
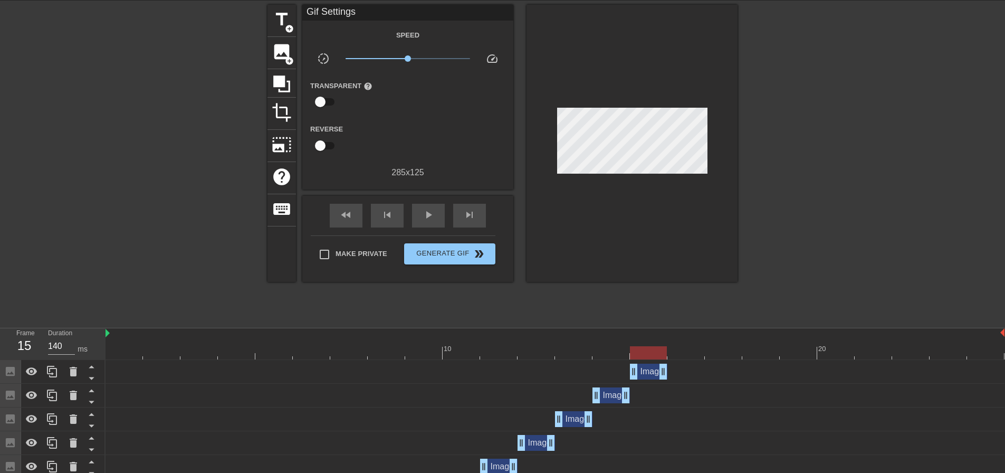
click at [618, 187] on div at bounding box center [632, 143] width 211 height 277
click at [687, 346] on div at bounding box center [686, 345] width 37 height 13
click at [731, 353] on div at bounding box center [555, 352] width 899 height 13
drag, startPoint x: 750, startPoint y: 352, endPoint x: 785, endPoint y: 355, distance: 34.4
click at [751, 352] on div at bounding box center [555, 352] width 899 height 13
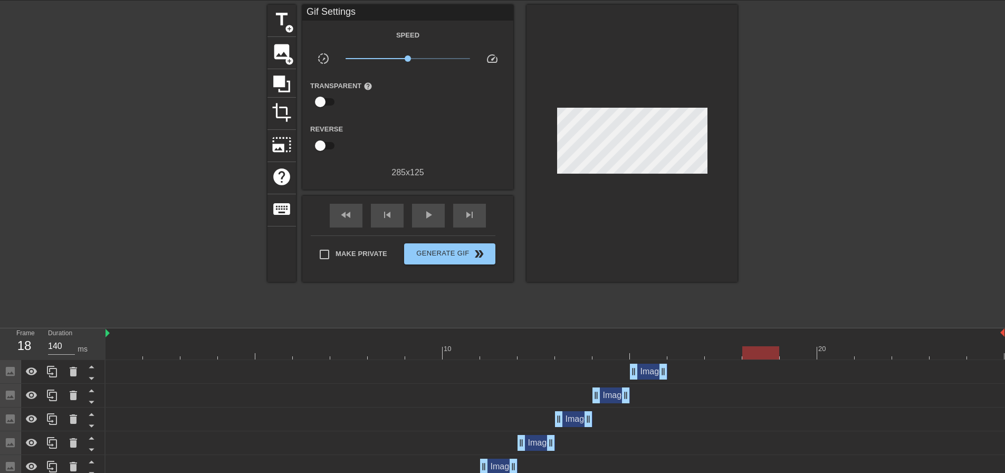
click at [785, 355] on div at bounding box center [555, 352] width 899 height 13
click at [827, 356] on div at bounding box center [555, 352] width 899 height 13
click at [871, 354] on div at bounding box center [555, 352] width 899 height 13
click at [914, 350] on div at bounding box center [555, 352] width 899 height 13
click at [938, 347] on div at bounding box center [555, 352] width 899 height 13
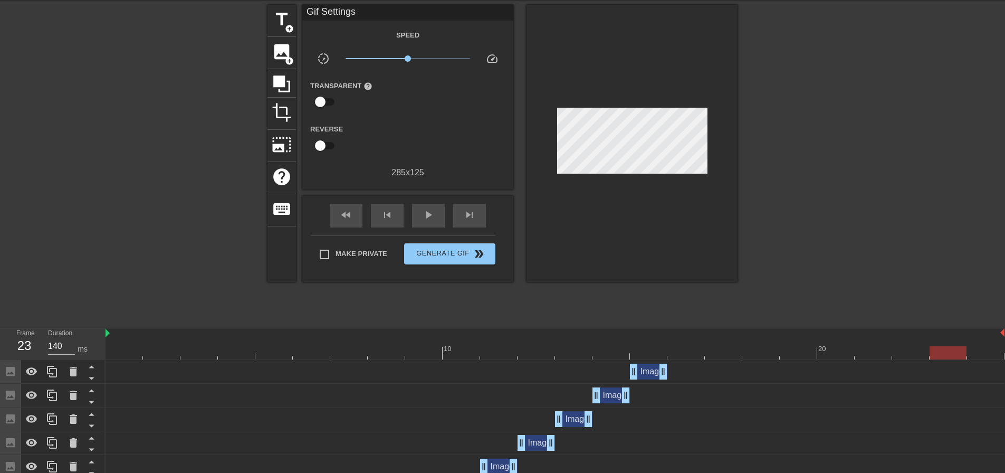
click at [974, 350] on div at bounding box center [555, 352] width 899 height 13
click at [679, 349] on div at bounding box center [555, 352] width 899 height 13
click at [648, 350] on div at bounding box center [555, 352] width 899 height 13
click at [50, 368] on icon at bounding box center [52, 371] width 13 height 13
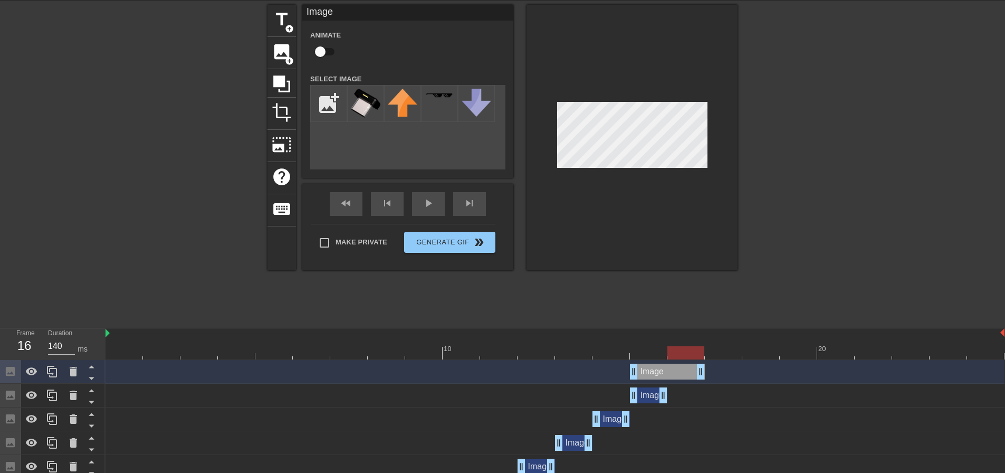
drag, startPoint x: 667, startPoint y: 373, endPoint x: 694, endPoint y: 368, distance: 27.8
drag, startPoint x: 634, startPoint y: 368, endPoint x: 661, endPoint y: 373, distance: 27.2
click at [661, 373] on div "Image drag_handle drag_handle" at bounding box center [555, 372] width 899 height 16
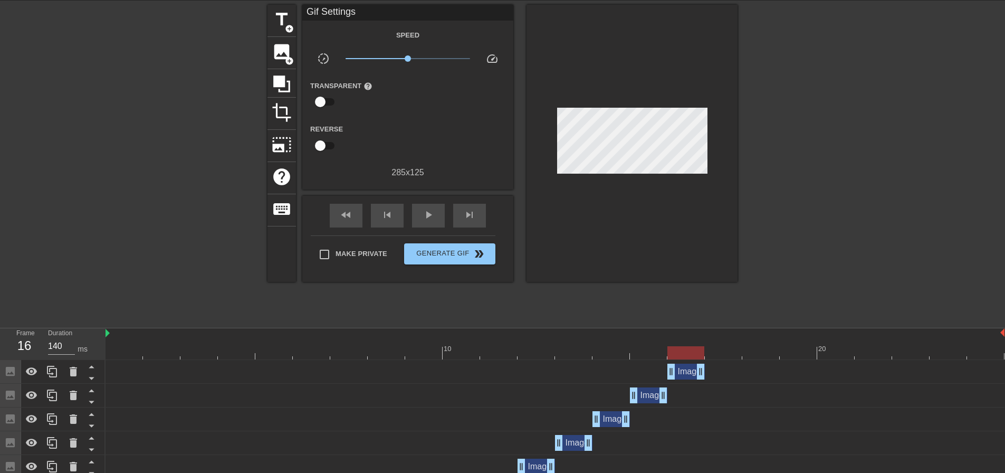
drag, startPoint x: 648, startPoint y: 351, endPoint x: 661, endPoint y: 354, distance: 13.4
click at [649, 352] on div at bounding box center [555, 352] width 899 height 13
click at [682, 351] on div at bounding box center [555, 352] width 899 height 13
click at [654, 355] on div at bounding box center [555, 352] width 899 height 13
click at [686, 353] on div at bounding box center [555, 352] width 899 height 13
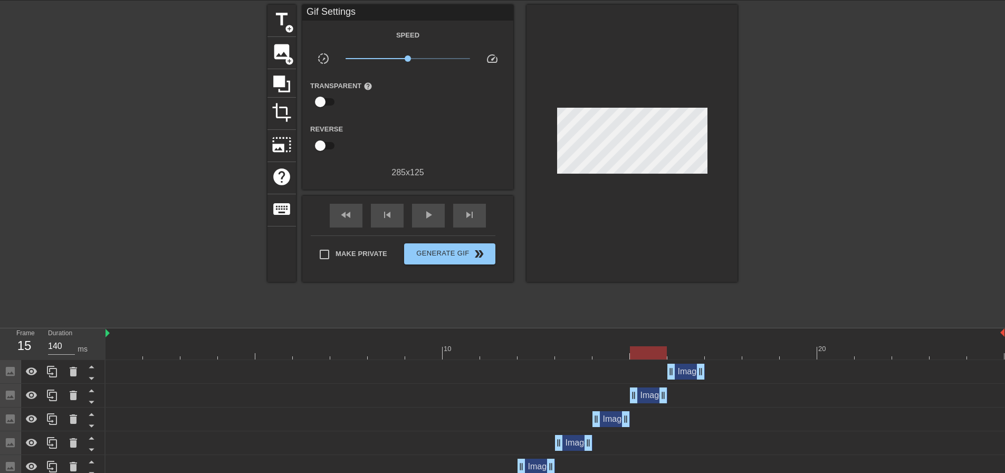
click at [656, 358] on div at bounding box center [555, 352] width 899 height 13
click at [679, 354] on div at bounding box center [555, 352] width 899 height 13
click at [647, 354] on div at bounding box center [555, 352] width 899 height 13
click at [672, 354] on div at bounding box center [555, 352] width 899 height 13
click at [650, 351] on div at bounding box center [555, 352] width 899 height 13
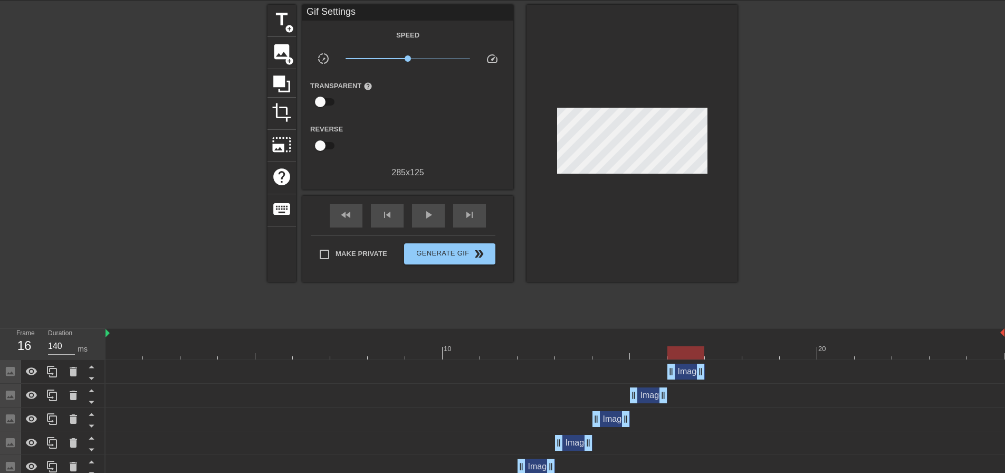
click at [679, 351] on div at bounding box center [555, 352] width 899 height 13
click at [53, 369] on icon at bounding box center [52, 371] width 13 height 13
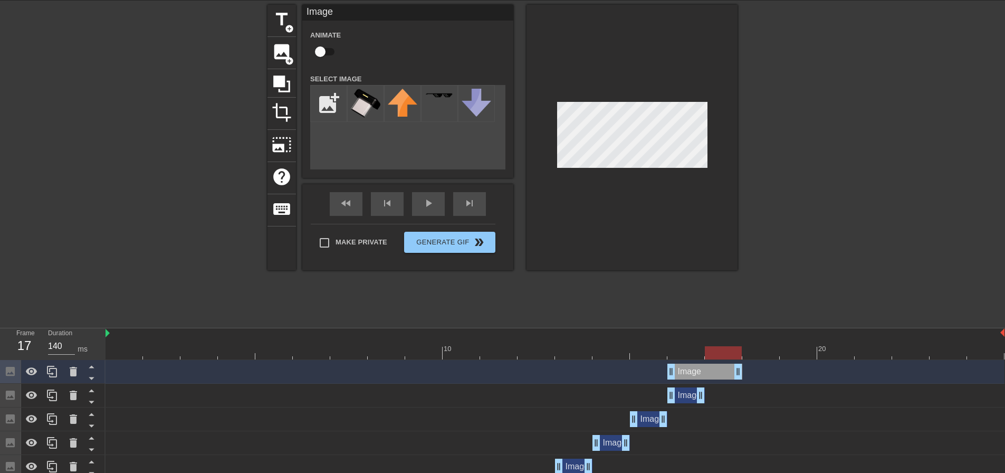
drag, startPoint x: 704, startPoint y: 372, endPoint x: 732, endPoint y: 369, distance: 28.1
drag, startPoint x: 672, startPoint y: 372, endPoint x: 701, endPoint y: 372, distance: 29.6
click at [701, 372] on div "Image drag_handle drag_handle" at bounding box center [555, 372] width 899 height 16
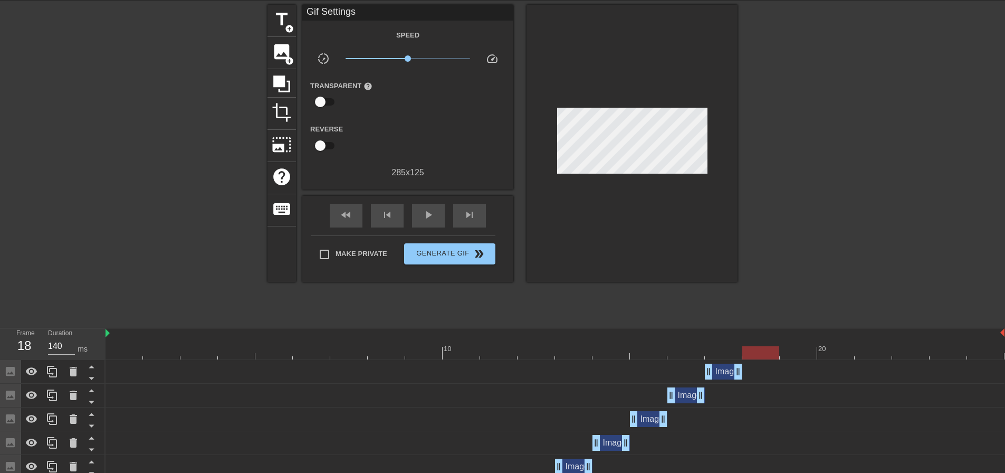
click at [758, 351] on div at bounding box center [555, 352] width 899 height 13
click at [728, 348] on div at bounding box center [555, 352] width 899 height 13
click at [45, 370] on div at bounding box center [52, 371] width 21 height 23
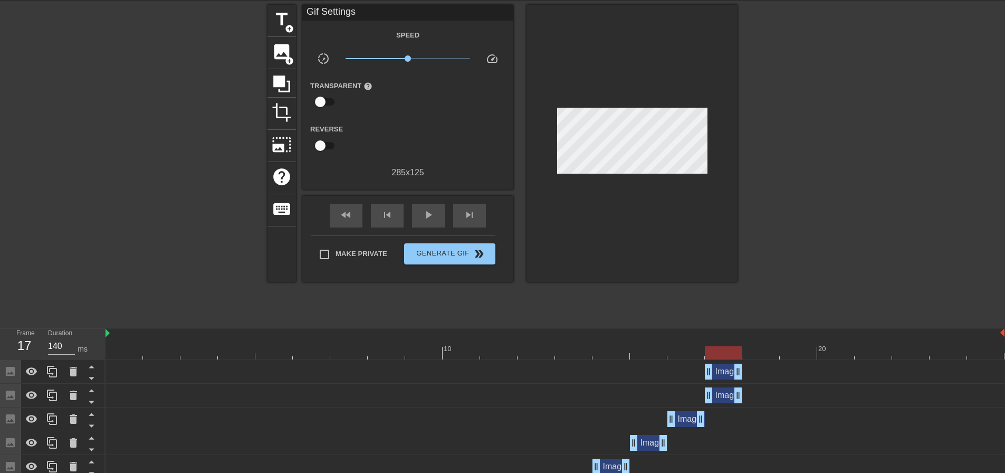
drag, startPoint x: 743, startPoint y: 372, endPoint x: 759, endPoint y: 371, distance: 15.8
click at [759, 371] on div "Image drag_handle drag_handle" at bounding box center [555, 372] width 899 height 16
drag, startPoint x: 738, startPoint y: 368, endPoint x: 764, endPoint y: 366, distance: 26.0
drag, startPoint x: 709, startPoint y: 369, endPoint x: 734, endPoint y: 368, distance: 24.8
click at [734, 368] on div "Image drag_handle drag_handle" at bounding box center [555, 372] width 899 height 16
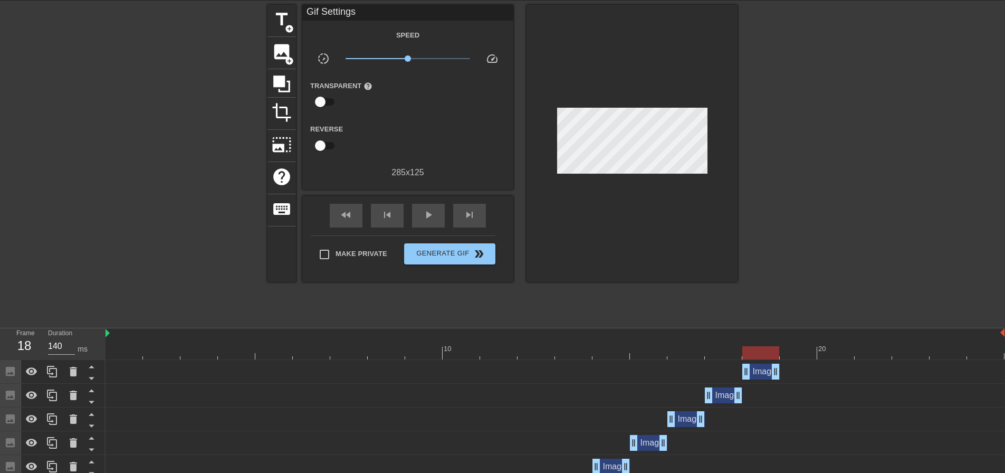
click at [796, 352] on div at bounding box center [555, 352] width 899 height 13
click at [762, 353] on div at bounding box center [555, 352] width 899 height 13
click at [792, 351] on div at bounding box center [555, 352] width 899 height 13
drag, startPoint x: 741, startPoint y: 350, endPoint x: 760, endPoint y: 351, distance: 18.5
click at [743, 350] on div at bounding box center [555, 352] width 899 height 13
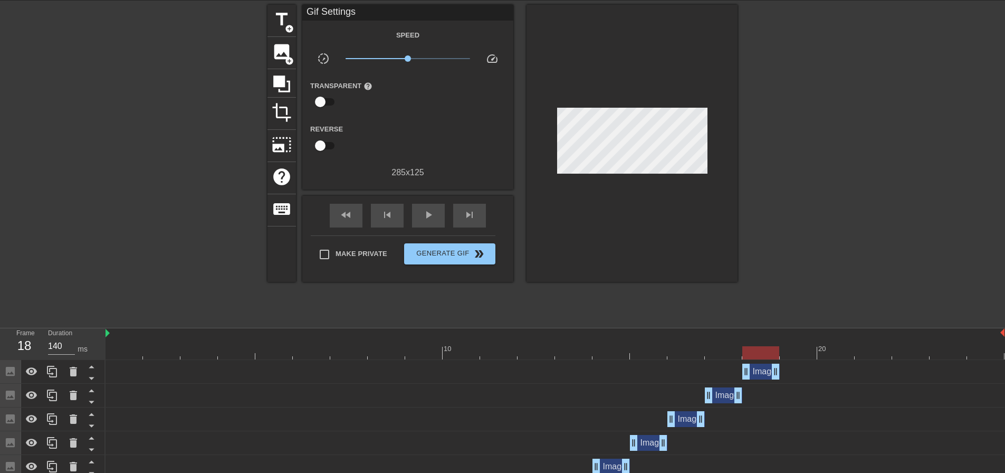
click at [792, 353] on div at bounding box center [555, 352] width 899 height 13
drag, startPoint x: 770, startPoint y: 351, endPoint x: 671, endPoint y: 359, distance: 99.5
click at [770, 350] on div at bounding box center [555, 352] width 899 height 13
click at [53, 373] on icon at bounding box center [52, 371] width 13 height 13
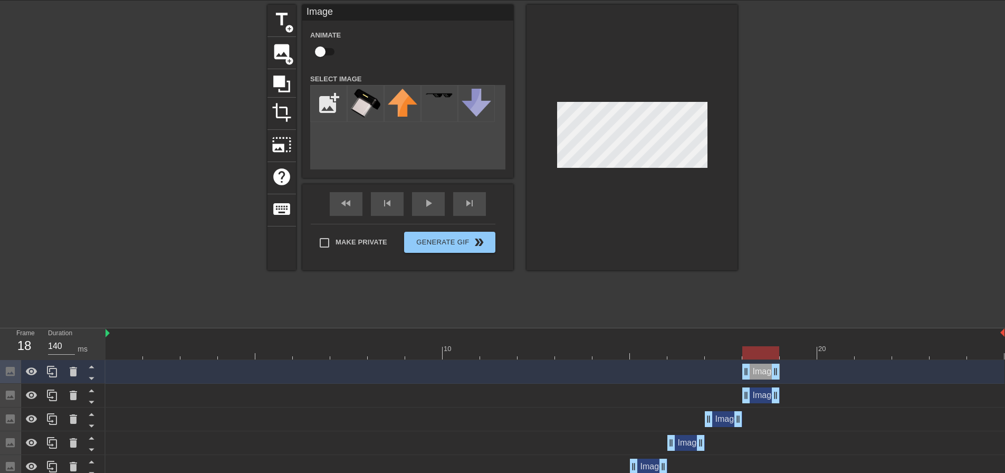
drag, startPoint x: 772, startPoint y: 368, endPoint x: 791, endPoint y: 368, distance: 19.0
drag, startPoint x: 746, startPoint y: 372, endPoint x: 772, endPoint y: 366, distance: 26.5
click at [772, 366] on div "Image drag_handle drag_handle" at bounding box center [555, 372] width 899 height 16
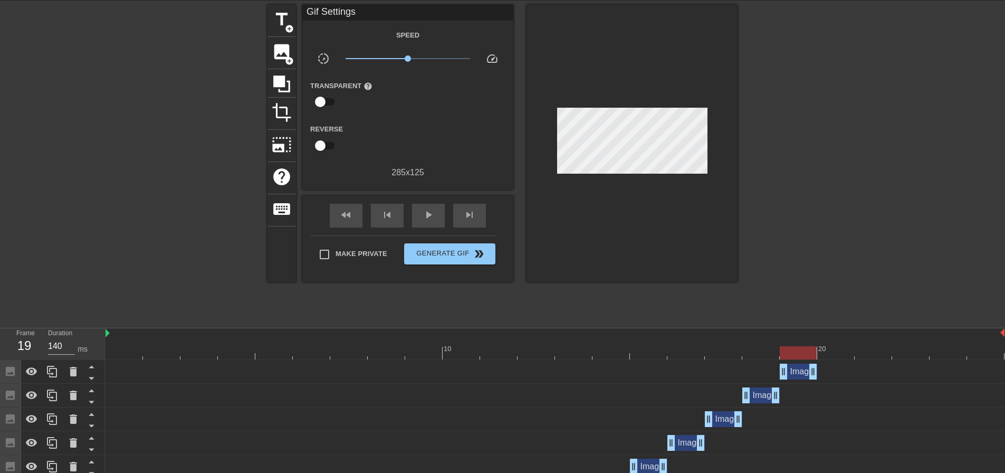
click at [829, 348] on div at bounding box center [555, 352] width 899 height 13
click at [802, 351] on div at bounding box center [555, 352] width 899 height 13
click at [55, 377] on icon at bounding box center [52, 372] width 10 height 12
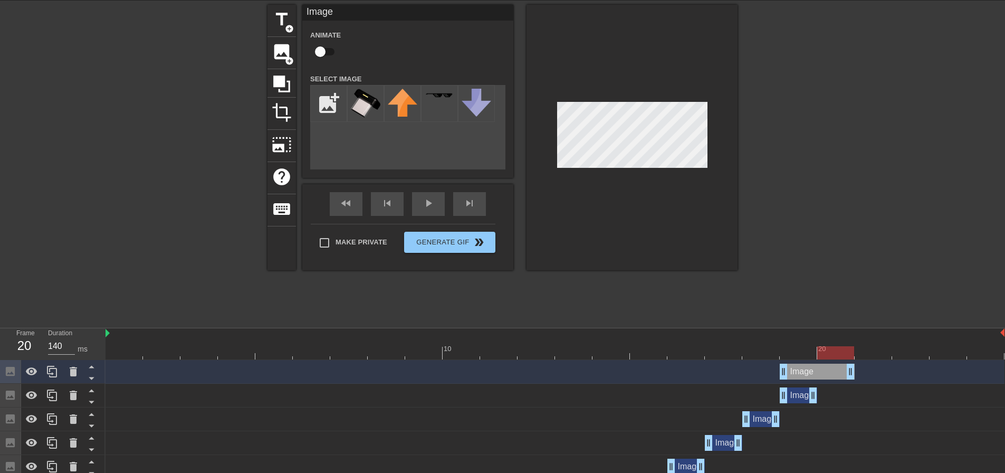
drag, startPoint x: 818, startPoint y: 369, endPoint x: 839, endPoint y: 368, distance: 20.6
drag, startPoint x: 782, startPoint y: 373, endPoint x: 815, endPoint y: 367, distance: 33.7
click at [815, 367] on div "Image drag_handle drag_handle" at bounding box center [555, 372] width 899 height 16
click at [52, 375] on icon at bounding box center [52, 372] width 10 height 12
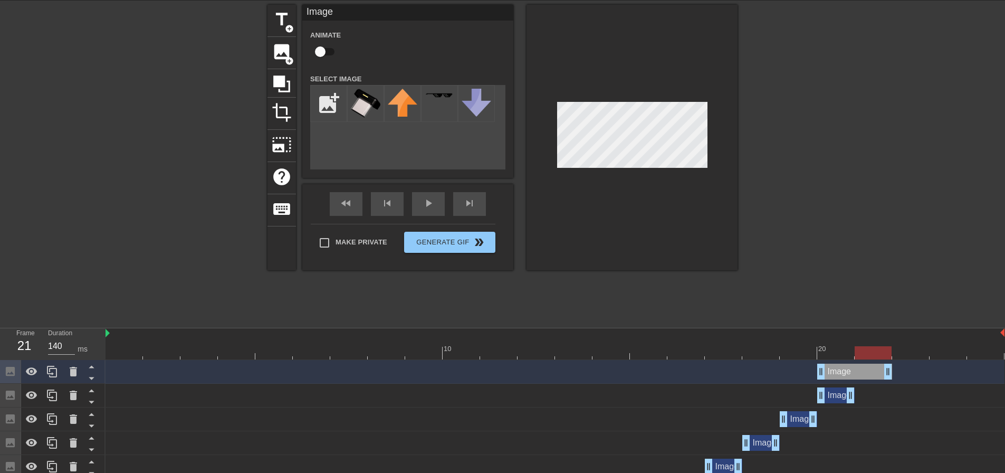
drag, startPoint x: 854, startPoint y: 369, endPoint x: 887, endPoint y: 373, distance: 33.4
drag, startPoint x: 820, startPoint y: 370, endPoint x: 858, endPoint y: 369, distance: 38.0
drag, startPoint x: 48, startPoint y: 368, endPoint x: 210, endPoint y: 367, distance: 161.5
click at [49, 368] on icon at bounding box center [52, 371] width 13 height 13
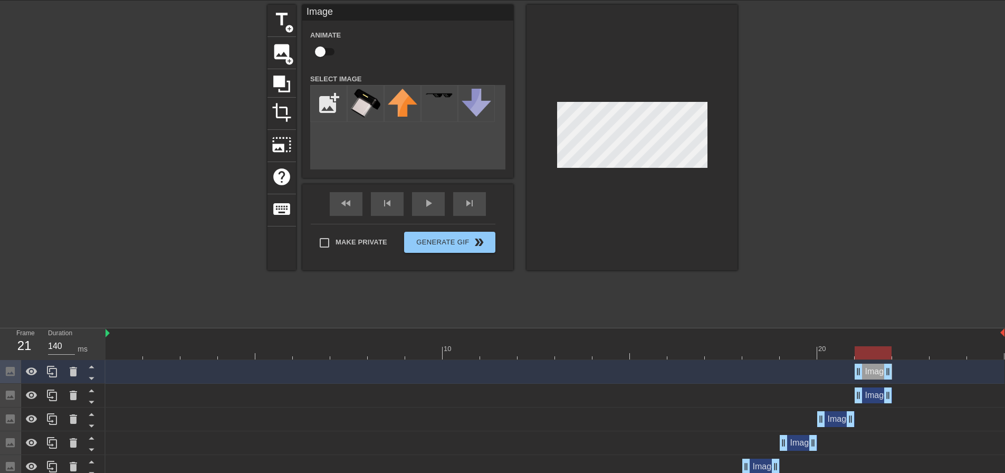
drag, startPoint x: 889, startPoint y: 373, endPoint x: 916, endPoint y: 369, distance: 27.6
drag, startPoint x: 857, startPoint y: 374, endPoint x: 916, endPoint y: 363, distance: 59.6
click at [916, 363] on div "Image drag_handle drag_handle" at bounding box center [555, 372] width 899 height 24
click at [49, 367] on icon at bounding box center [52, 371] width 13 height 13
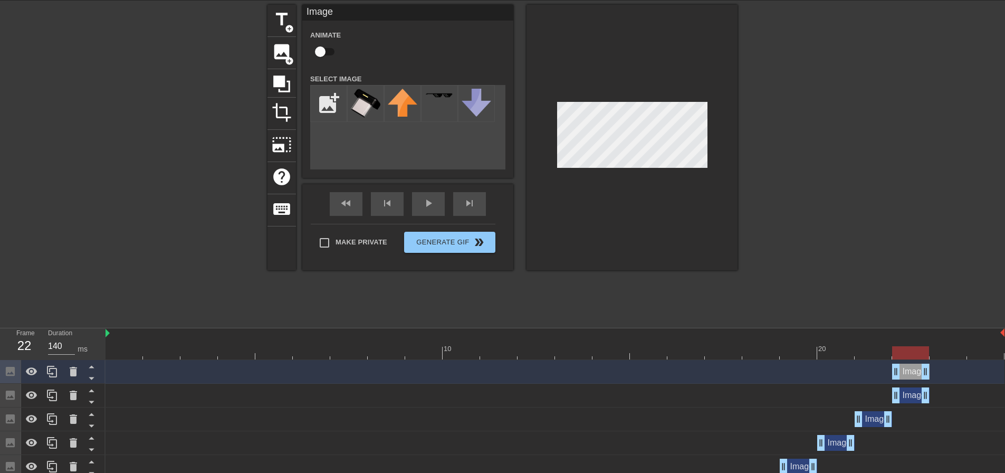
drag, startPoint x: 927, startPoint y: 370, endPoint x: 953, endPoint y: 365, distance: 26.4
drag, startPoint x: 900, startPoint y: 370, endPoint x: 930, endPoint y: 372, distance: 30.7
click at [60, 368] on div at bounding box center [52, 371] width 21 height 23
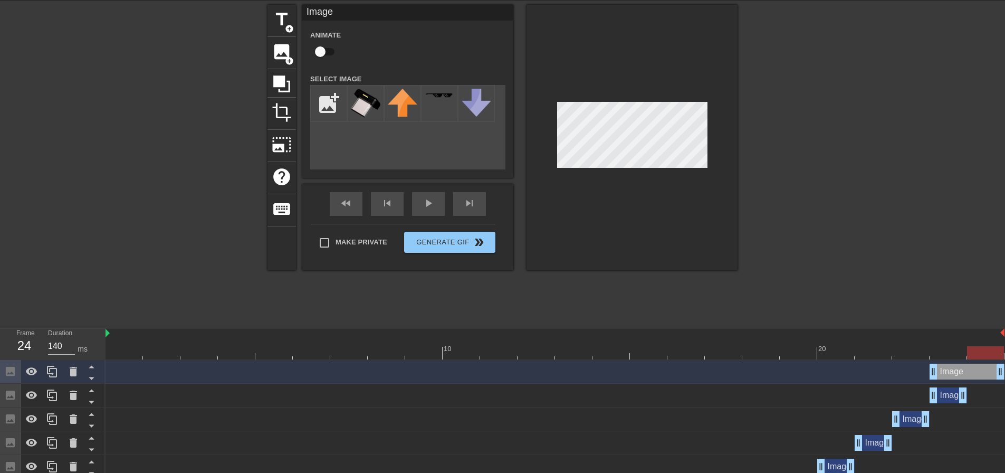
drag, startPoint x: 965, startPoint y: 366, endPoint x: 996, endPoint y: 365, distance: 31.2
drag, startPoint x: 933, startPoint y: 374, endPoint x: 963, endPoint y: 365, distance: 30.7
click at [963, 365] on div "Image drag_handle drag_handle" at bounding box center [555, 372] width 899 height 16
click at [834, 354] on div at bounding box center [555, 352] width 899 height 13
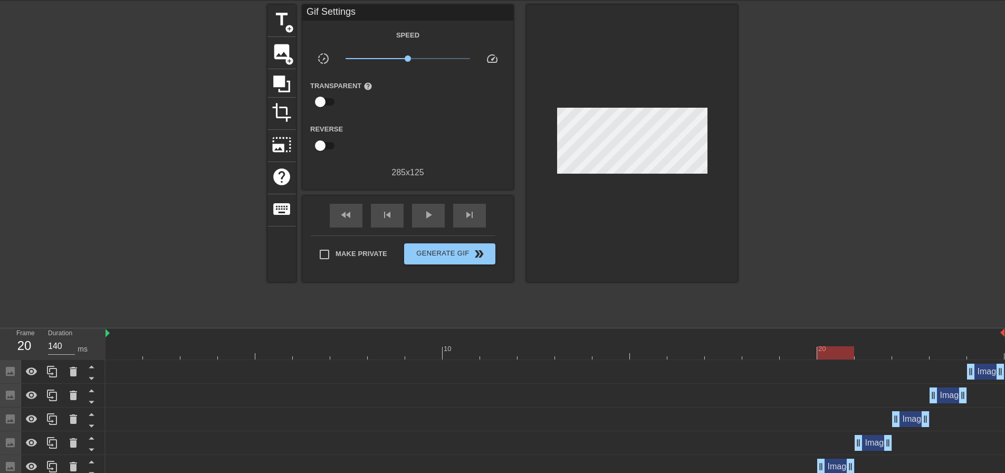
click at [713, 207] on div at bounding box center [632, 143] width 211 height 277
click at [795, 353] on div at bounding box center [555, 352] width 899 height 13
click at [835, 354] on div at bounding box center [555, 352] width 899 height 13
click at [868, 355] on div at bounding box center [555, 352] width 899 height 13
click at [913, 357] on div at bounding box center [555, 352] width 899 height 13
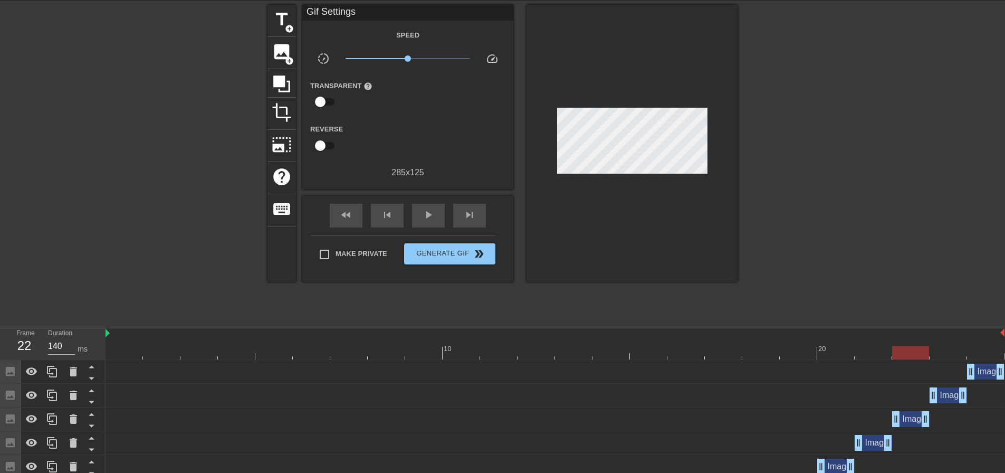
click at [917, 392] on div "Image drag_handle drag_handle" at bounding box center [555, 395] width 899 height 16
click at [949, 359] on div "10 20" at bounding box center [555, 344] width 899 height 32
click at [69, 392] on icon at bounding box center [73, 395] width 13 height 13
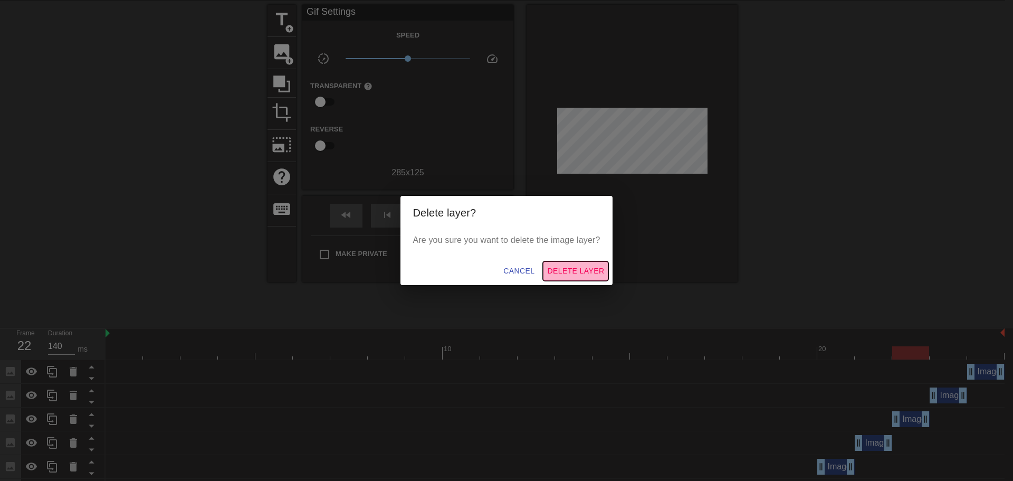
click at [578, 270] on span "Delete Layer" at bounding box center [575, 270] width 57 height 13
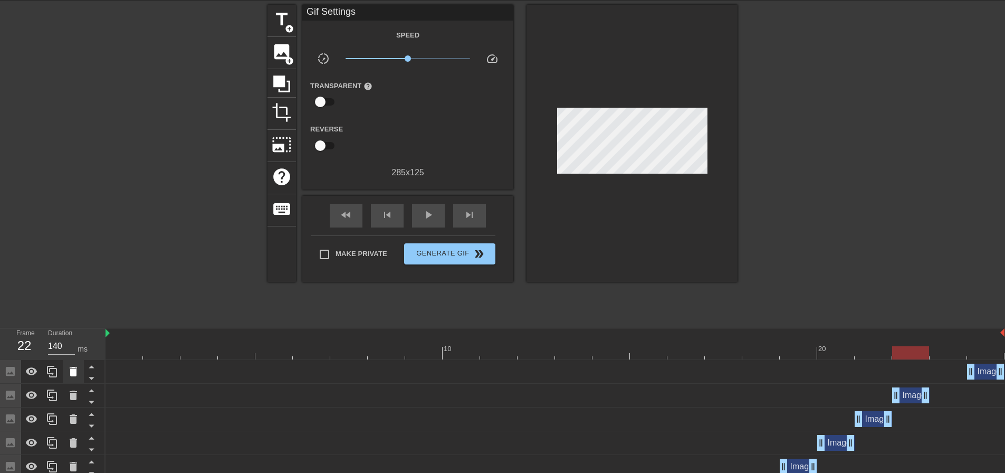
click at [73, 374] on icon at bounding box center [73, 371] width 7 height 9
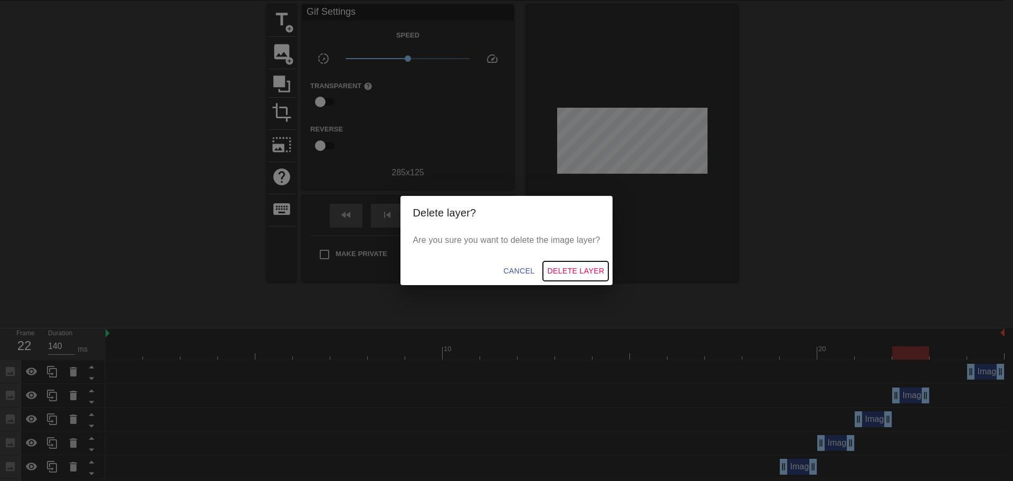
click at [553, 271] on span "Delete Layer" at bounding box center [575, 270] width 57 height 13
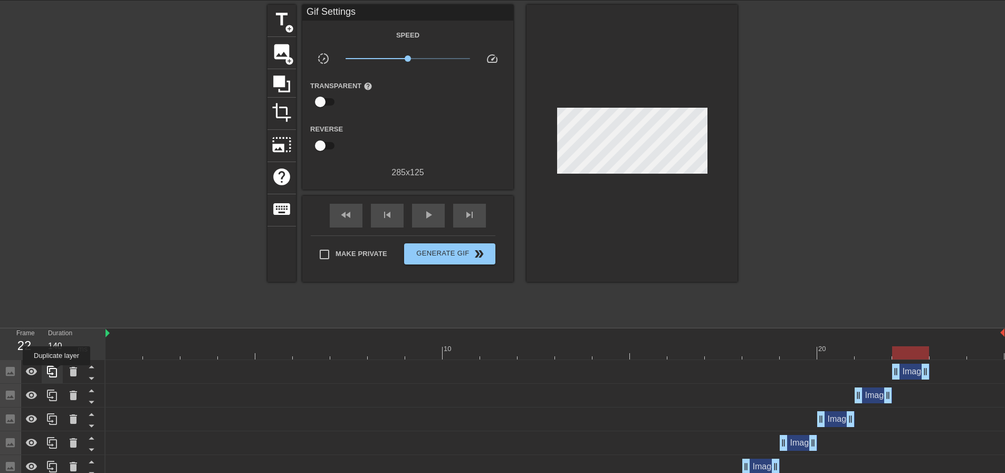
click at [56, 373] on icon at bounding box center [52, 372] width 10 height 12
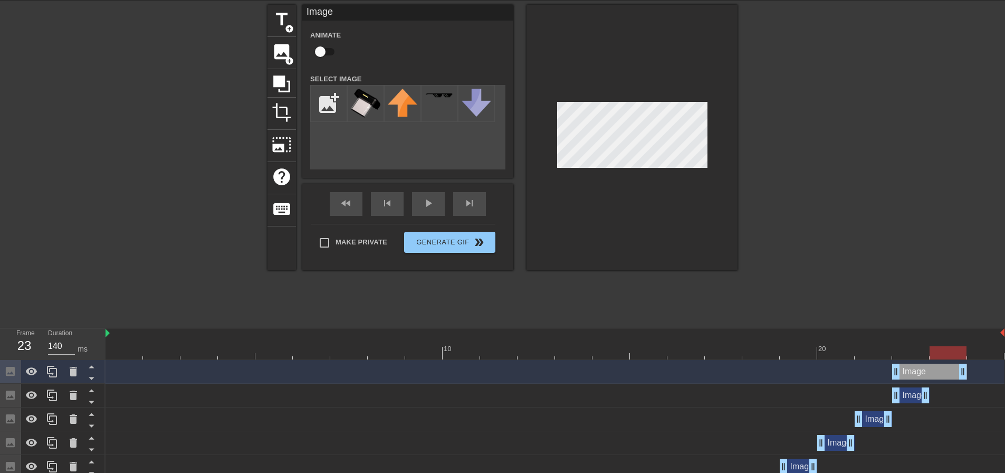
drag, startPoint x: 926, startPoint y: 371, endPoint x: 934, endPoint y: 372, distance: 8.0
drag, startPoint x: 897, startPoint y: 375, endPoint x: 926, endPoint y: 370, distance: 29.4
click at [926, 370] on div "Image drag_handle drag_handle" at bounding box center [555, 372] width 899 height 16
click at [615, 176] on div at bounding box center [632, 137] width 211 height 265
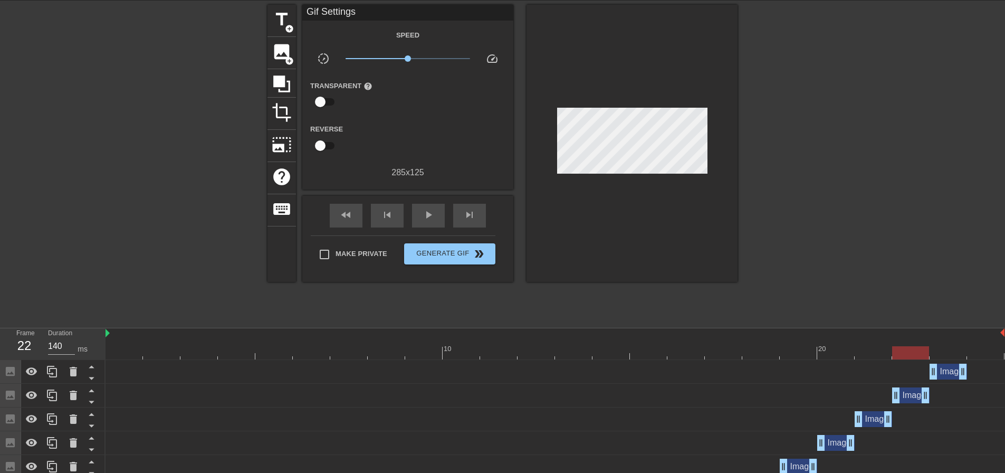
drag, startPoint x: 905, startPoint y: 351, endPoint x: 933, endPoint y: 355, distance: 28.1
click at [908, 352] on div at bounding box center [555, 352] width 899 height 13
click at [937, 355] on div at bounding box center [555, 352] width 899 height 13
click at [979, 347] on div at bounding box center [555, 352] width 899 height 13
click at [951, 348] on div at bounding box center [555, 352] width 899 height 13
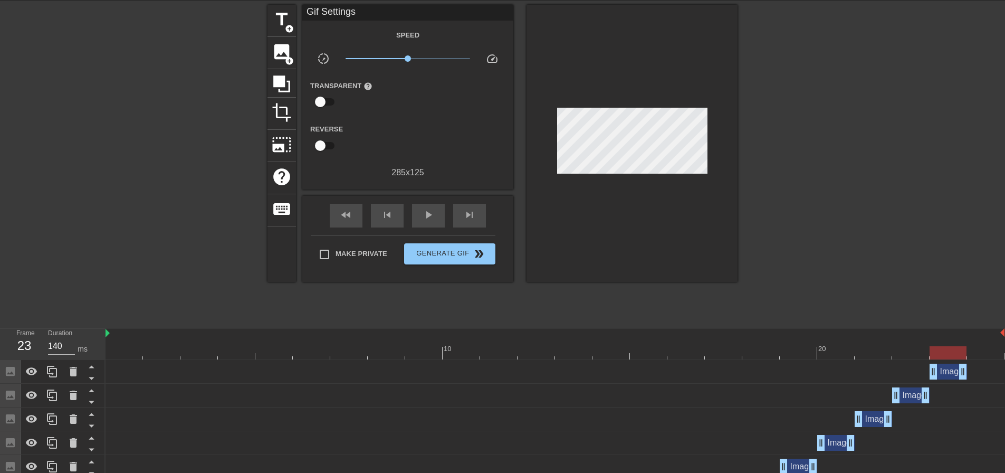
drag, startPoint x: 910, startPoint y: 349, endPoint x: 916, endPoint y: 349, distance: 5.8
click at [914, 349] on div at bounding box center [555, 352] width 899 height 13
click at [934, 349] on div at bounding box center [555, 352] width 899 height 13
click at [906, 347] on div at bounding box center [555, 352] width 899 height 13
click at [933, 347] on div at bounding box center [555, 352] width 899 height 13
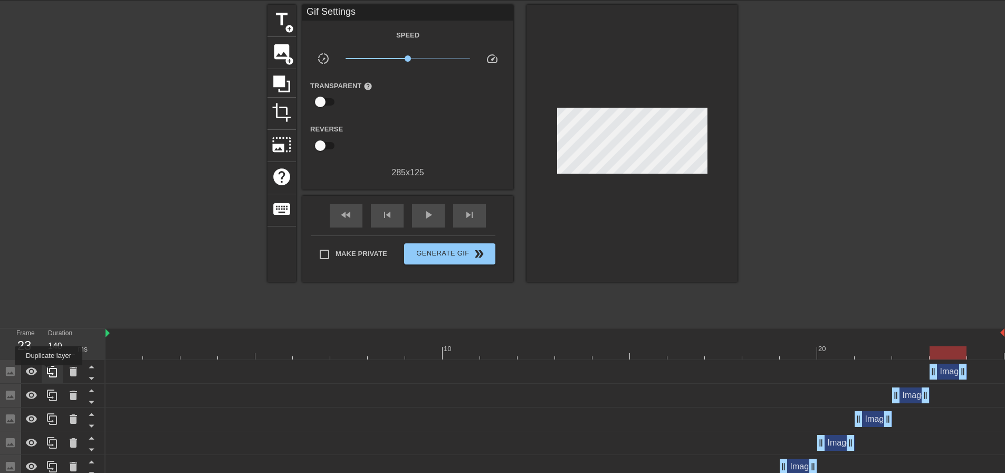
click at [49, 372] on icon at bounding box center [52, 371] width 13 height 13
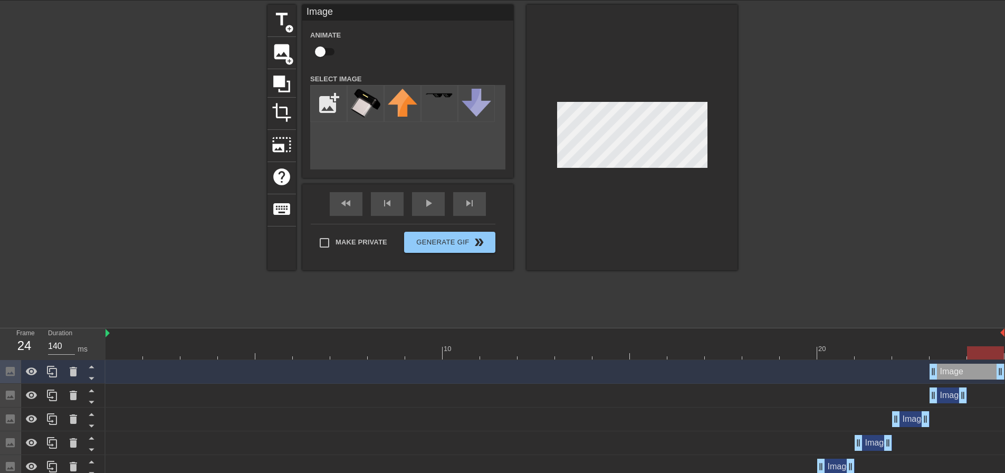
drag, startPoint x: 964, startPoint y: 368, endPoint x: 996, endPoint y: 366, distance: 32.8
drag, startPoint x: 934, startPoint y: 369, endPoint x: 976, endPoint y: 361, distance: 43.0
click at [976, 361] on div "Image drag_handle drag_handle" at bounding box center [555, 372] width 899 height 24
click at [957, 354] on div at bounding box center [555, 352] width 899 height 13
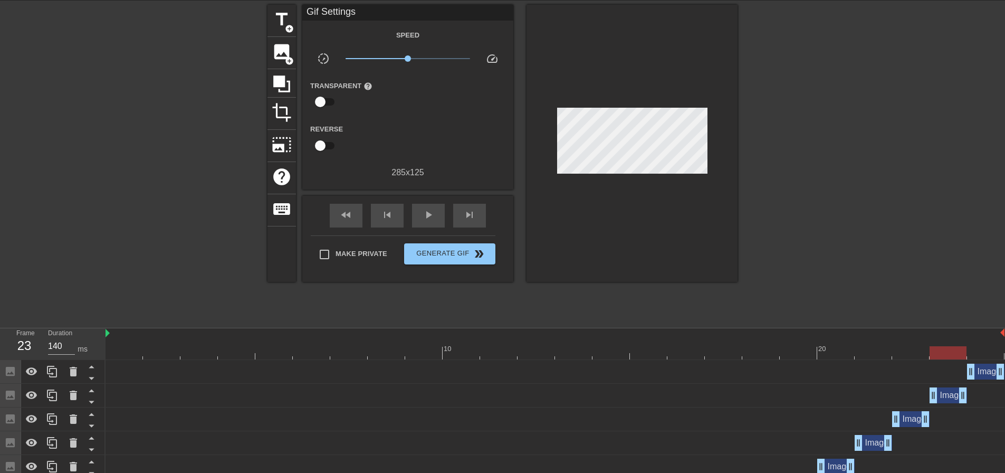
click at [620, 207] on div at bounding box center [632, 143] width 211 height 277
click at [985, 354] on div at bounding box center [555, 352] width 899 height 13
drag, startPoint x: 944, startPoint y: 353, endPoint x: 955, endPoint y: 351, distance: 11.2
click at [946, 352] on div at bounding box center [555, 352] width 899 height 13
click at [972, 349] on div at bounding box center [555, 352] width 899 height 13
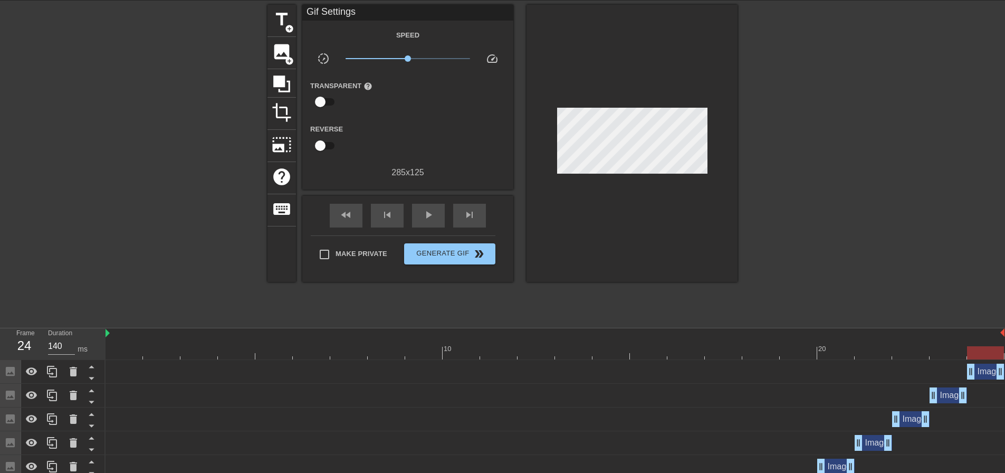
drag, startPoint x: 948, startPoint y: 349, endPoint x: 956, endPoint y: 350, distance: 8.5
click at [950, 349] on div at bounding box center [555, 352] width 899 height 13
click at [974, 347] on div at bounding box center [555, 352] width 899 height 13
drag, startPoint x: 948, startPoint y: 347, endPoint x: 957, endPoint y: 348, distance: 9.6
click at [948, 348] on div at bounding box center [555, 352] width 899 height 13
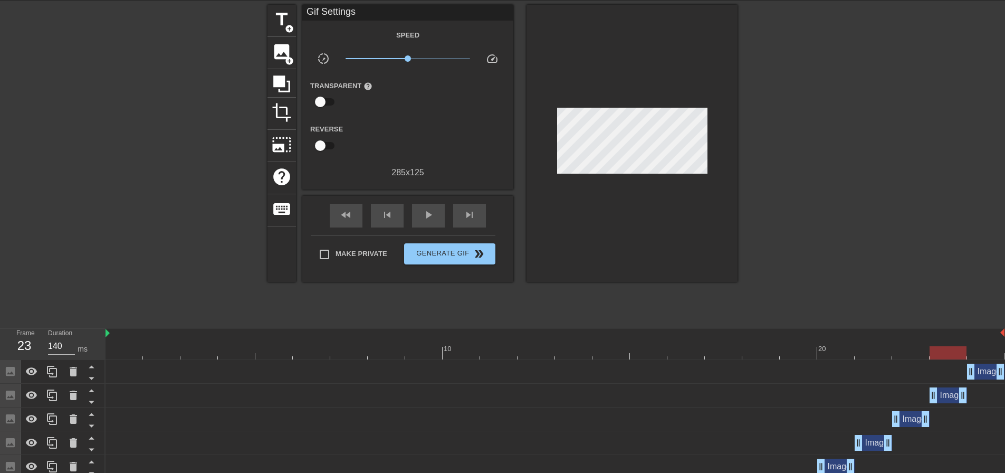
click at [971, 348] on div at bounding box center [555, 352] width 899 height 13
click at [421, 215] on div "play_arrow" at bounding box center [428, 216] width 33 height 24
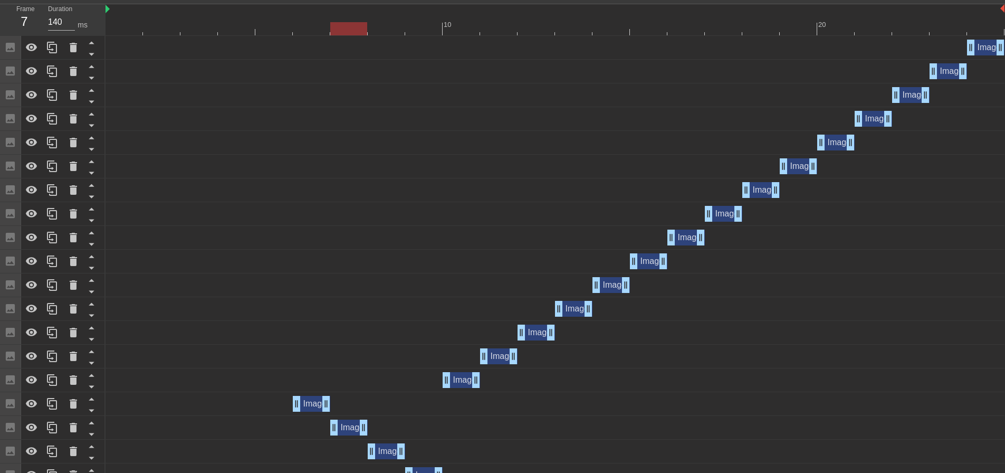
scroll to position [377, 0]
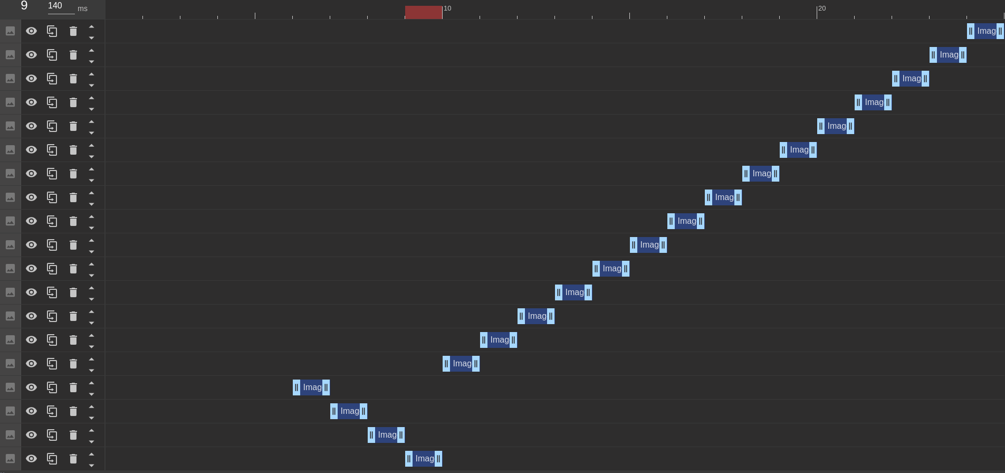
drag, startPoint x: 425, startPoint y: 459, endPoint x: 424, endPoint y: 431, distance: 28.0
click at [424, 431] on div "Image drag_handle drag_handle Image drag_handle drag_handle Image drag_handle d…" at bounding box center [556, 245] width 900 height 451
click at [424, 431] on div "Image drag_handle drag_handle" at bounding box center [555, 435] width 899 height 16
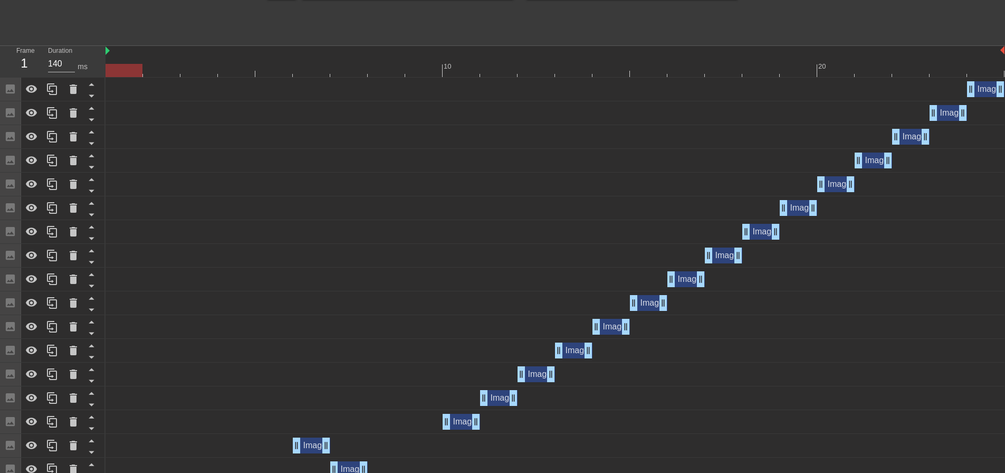
scroll to position [325, 0]
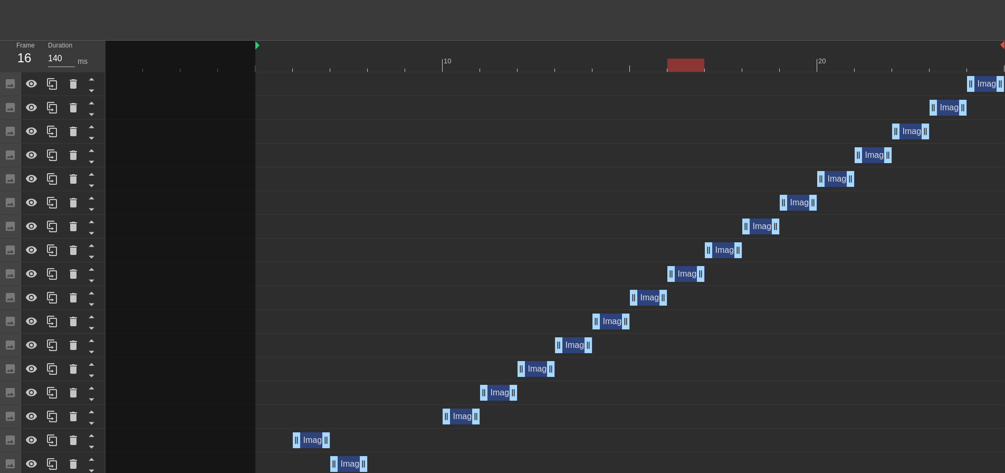
drag, startPoint x: 106, startPoint y: 46, endPoint x: 244, endPoint y: 49, distance: 138.8
click at [244, 49] on div "10 20" at bounding box center [555, 56] width 899 height 31
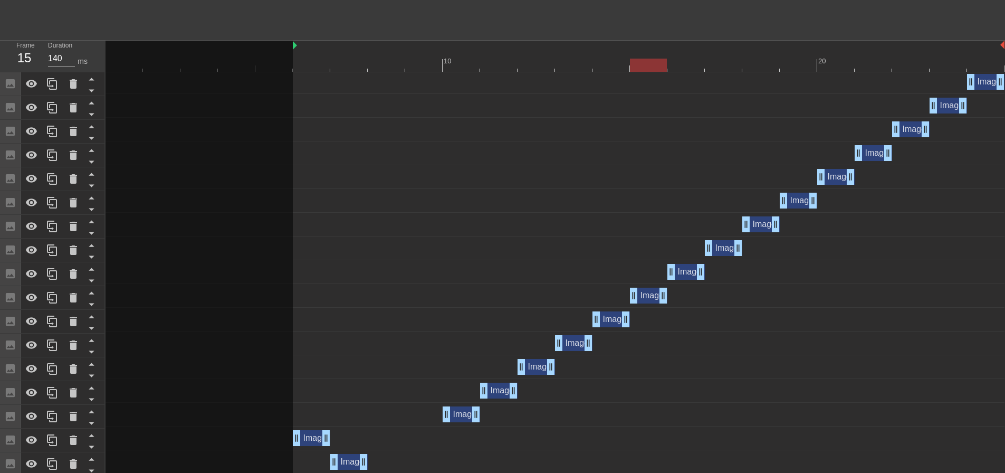
drag, startPoint x: 257, startPoint y: 44, endPoint x: 283, endPoint y: 42, distance: 26.5
click at [283, 42] on div "10 20" at bounding box center [555, 56] width 899 height 31
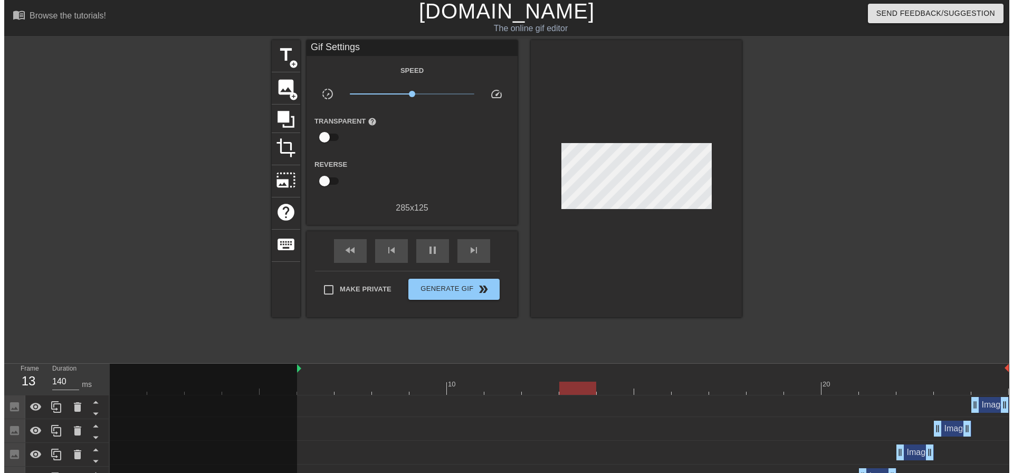
scroll to position [0, 0]
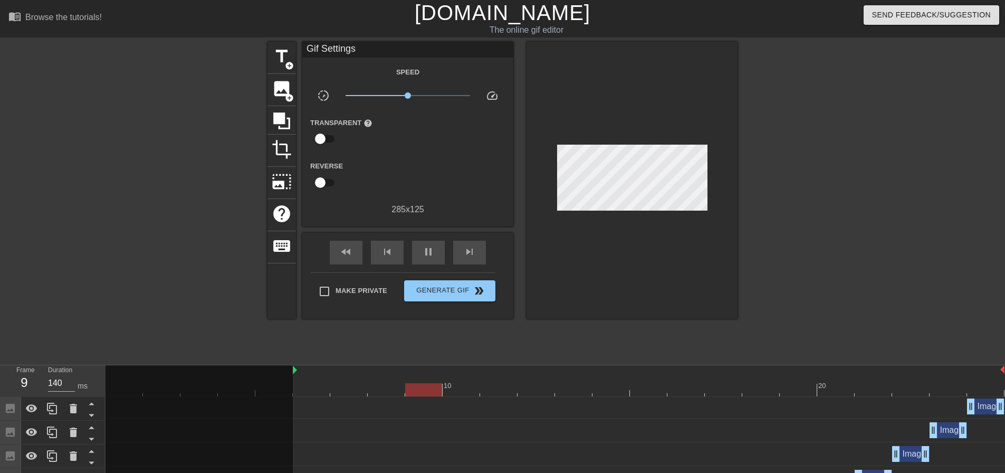
click at [170, 301] on div at bounding box center [176, 200] width 158 height 317
drag, startPoint x: 407, startPoint y: 96, endPoint x: 400, endPoint y: 97, distance: 7.6
click at [400, 97] on span "x0.750" at bounding box center [400, 95] width 6 height 6
click at [146, 198] on div at bounding box center [176, 200] width 158 height 317
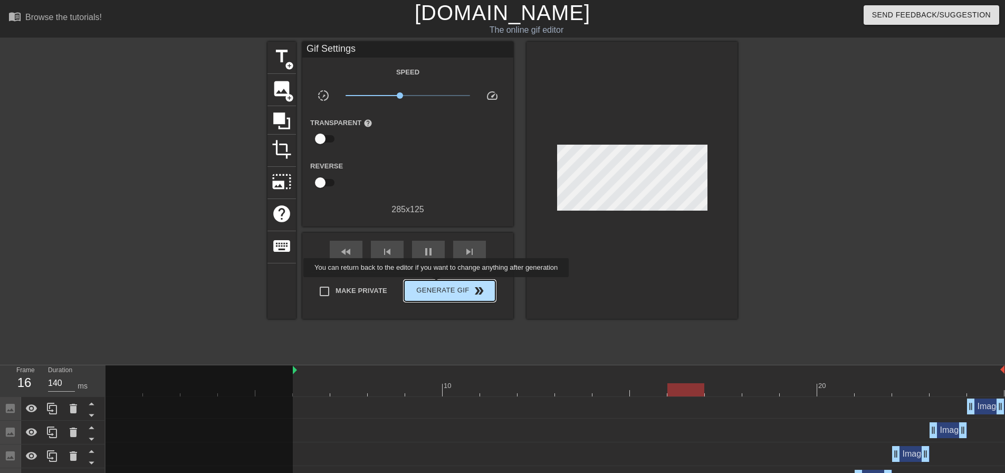
click at [437, 284] on span "Generate Gif double_arrow" at bounding box center [449, 290] width 83 height 13
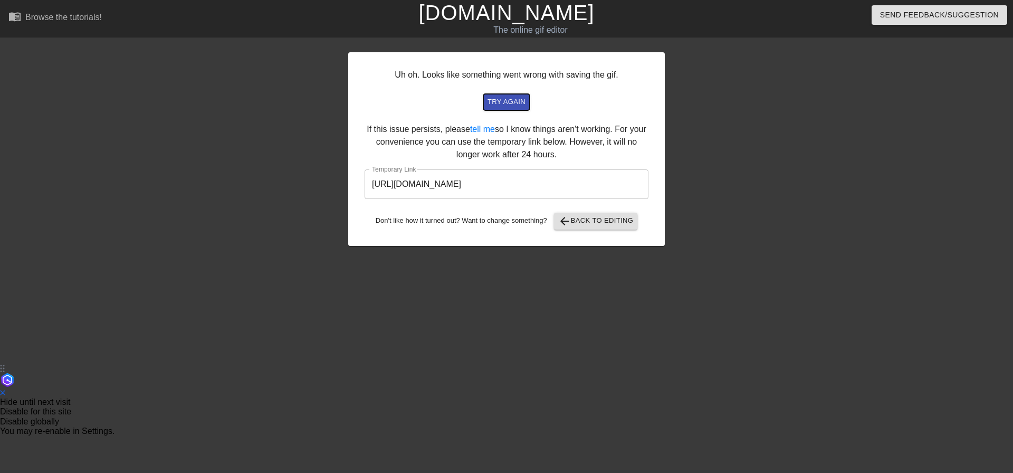
click at [508, 98] on span "try again" at bounding box center [507, 102] width 38 height 12
click at [595, 186] on input "[URL][DOMAIN_NAME]" at bounding box center [507, 184] width 284 height 30
drag, startPoint x: 595, startPoint y: 186, endPoint x: 331, endPoint y: 192, distance: 264.5
click at [331, 192] on div "Uh oh. Looks like something went wrong with saving the gif. try again If this i…" at bounding box center [506, 200] width 1013 height 317
click at [753, 116] on div at bounding box center [757, 200] width 158 height 317
